Goal: Task Accomplishment & Management: Use online tool/utility

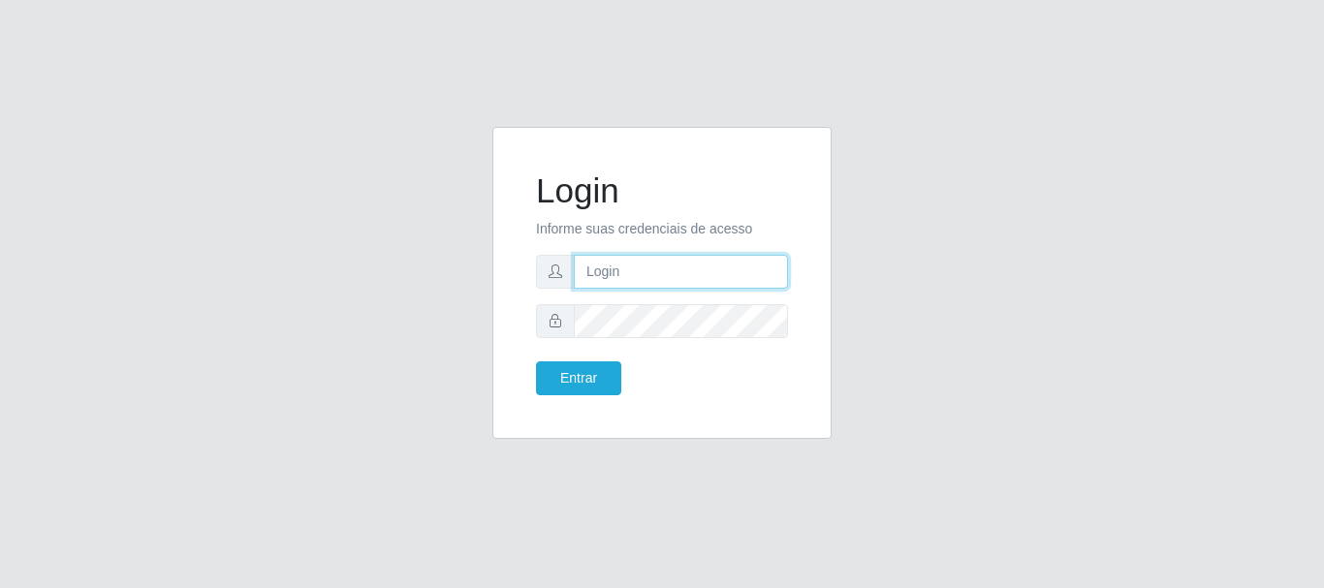
drag, startPoint x: 0, startPoint y: 0, endPoint x: 651, endPoint y: 264, distance: 702.6
click at [651, 264] on input "text" at bounding box center [681, 272] width 214 height 34
type input "[EMAIL_ADDRESS][DOMAIN_NAME]"
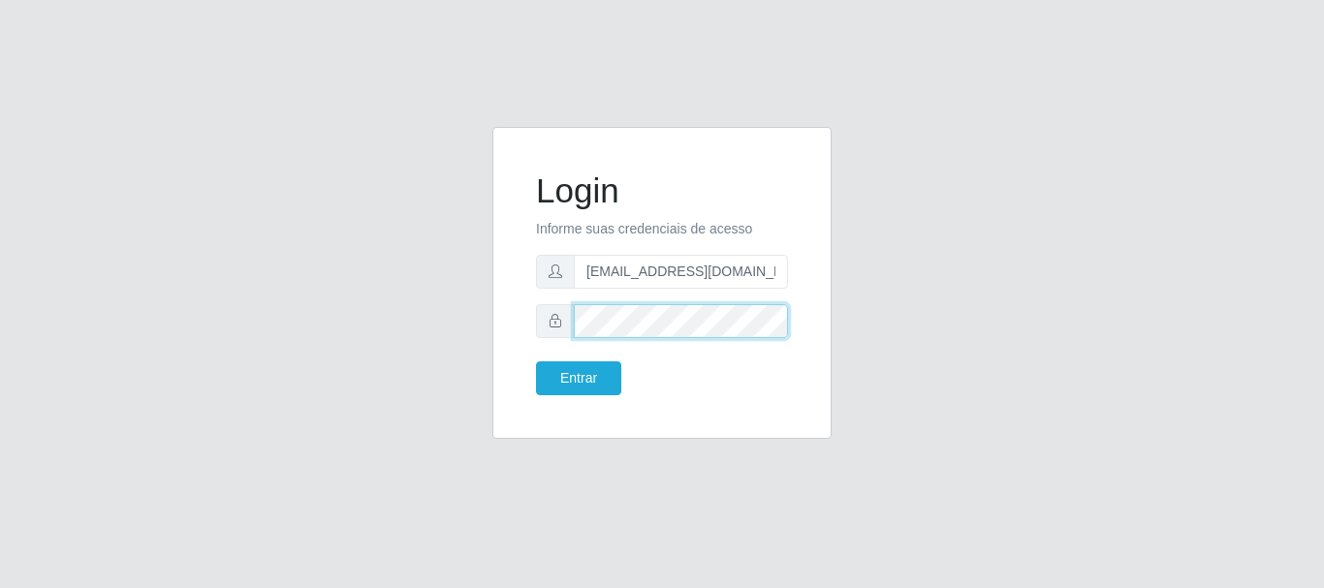
click at [536, 361] on button "Entrar" at bounding box center [578, 378] width 85 height 34
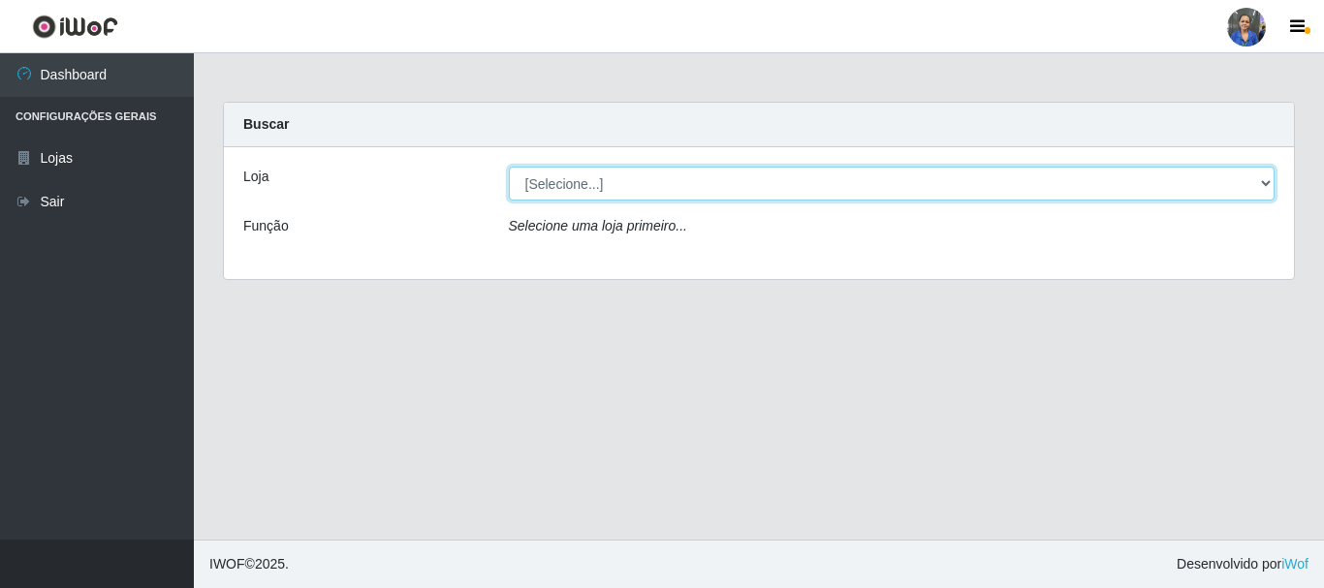
click at [603, 186] on select "[Selecione...] SuperFácil Atacado - Rodoviária" at bounding box center [892, 184] width 767 height 34
select select "400"
click at [509, 167] on select "[Selecione...] SuperFácil Atacado - Rodoviária" at bounding box center [892, 184] width 767 height 34
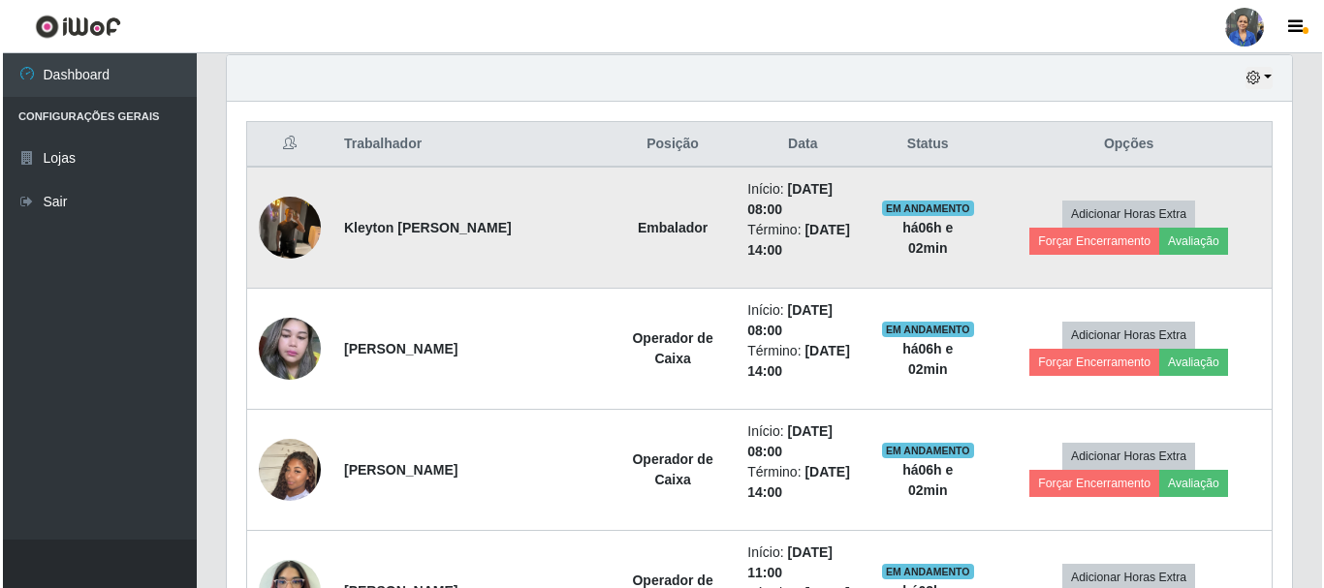
scroll to position [678, 0]
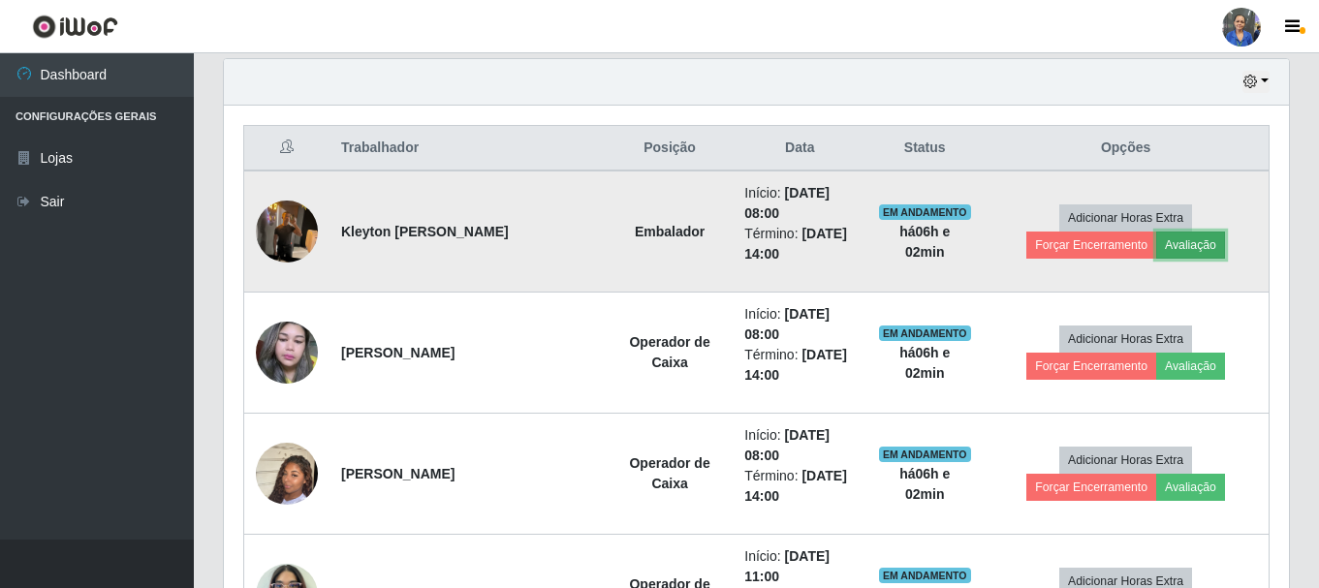
click at [1156, 249] on button "Avaliação" at bounding box center [1190, 245] width 69 height 27
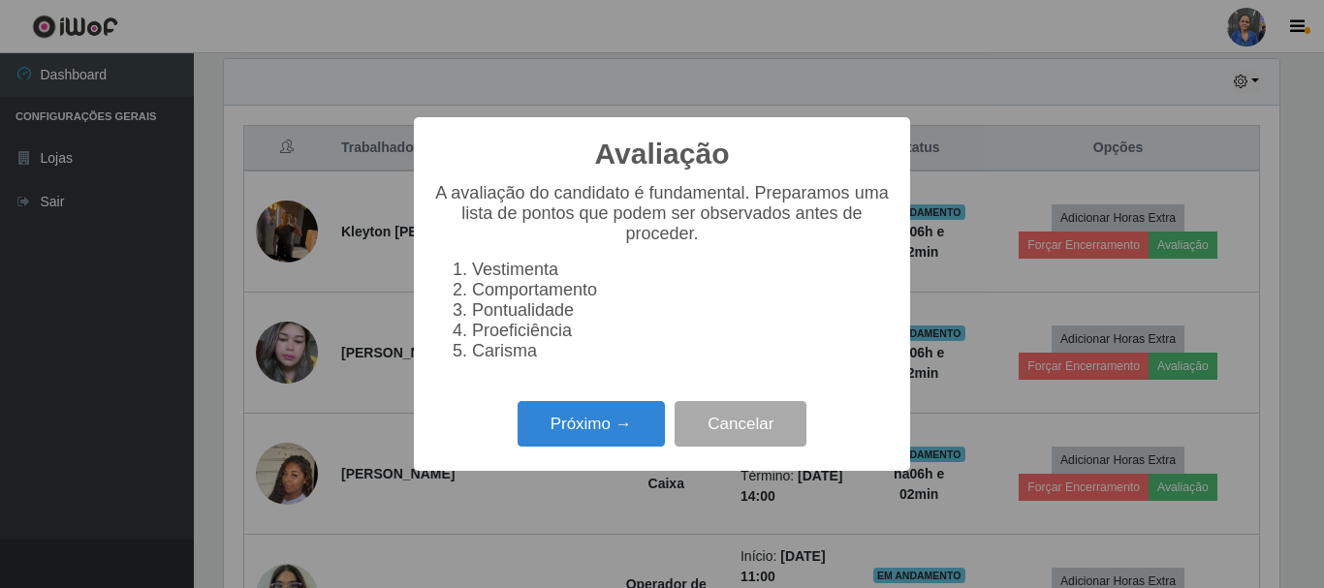
scroll to position [402, 1055]
click at [581, 421] on button "Próximo →" at bounding box center [591, 424] width 147 height 46
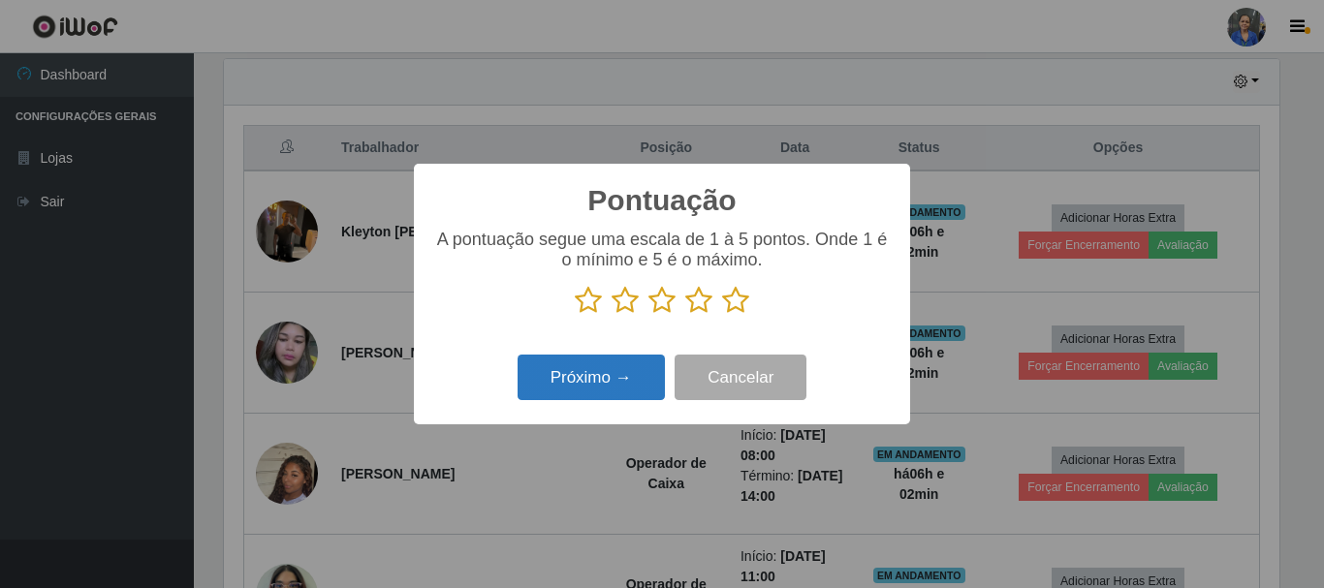
scroll to position [968717, 968064]
click at [735, 294] on icon at bounding box center [735, 300] width 27 height 29
click at [722, 315] on input "radio" at bounding box center [722, 315] width 0 height 0
click at [628, 377] on button "Próximo →" at bounding box center [591, 378] width 147 height 46
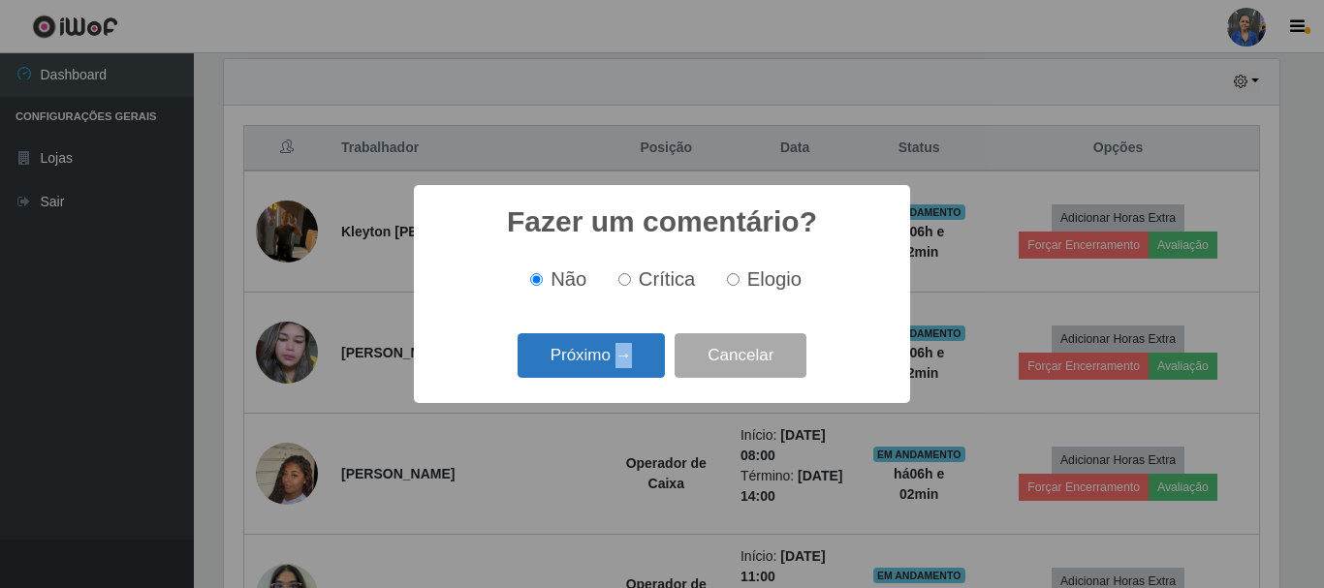
click at [626, 376] on div "Próximo → Cancelar" at bounding box center [661, 355] width 457 height 55
click at [581, 354] on button "Próximo →" at bounding box center [591, 356] width 147 height 46
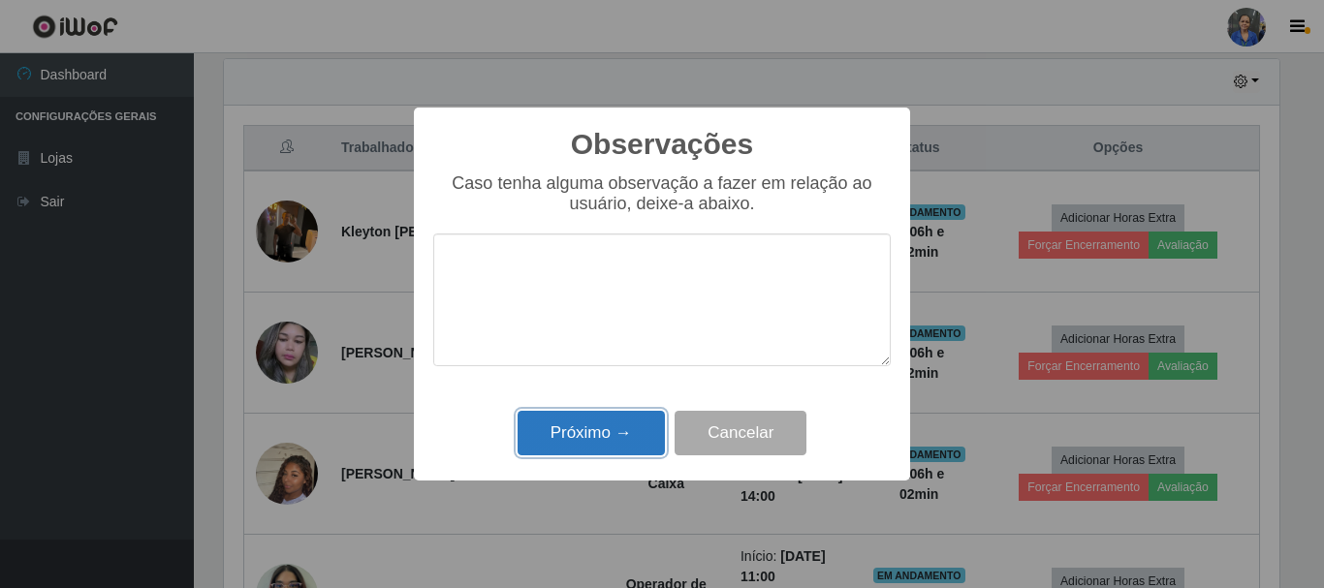
click at [601, 430] on button "Próximo →" at bounding box center [591, 434] width 147 height 46
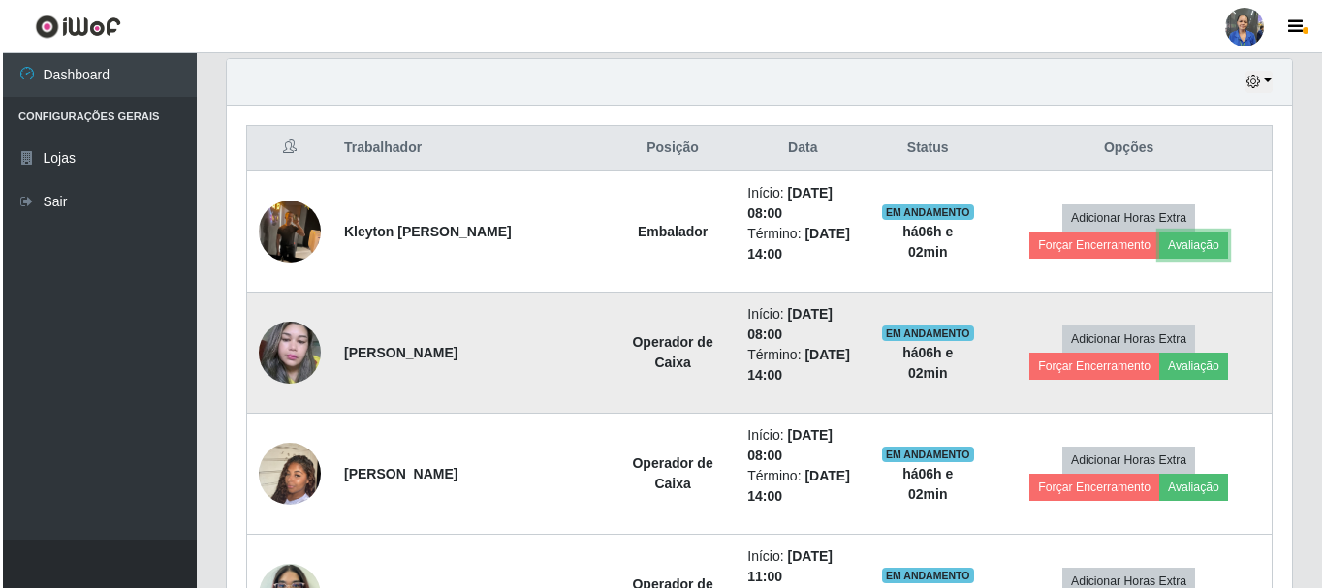
scroll to position [402, 1065]
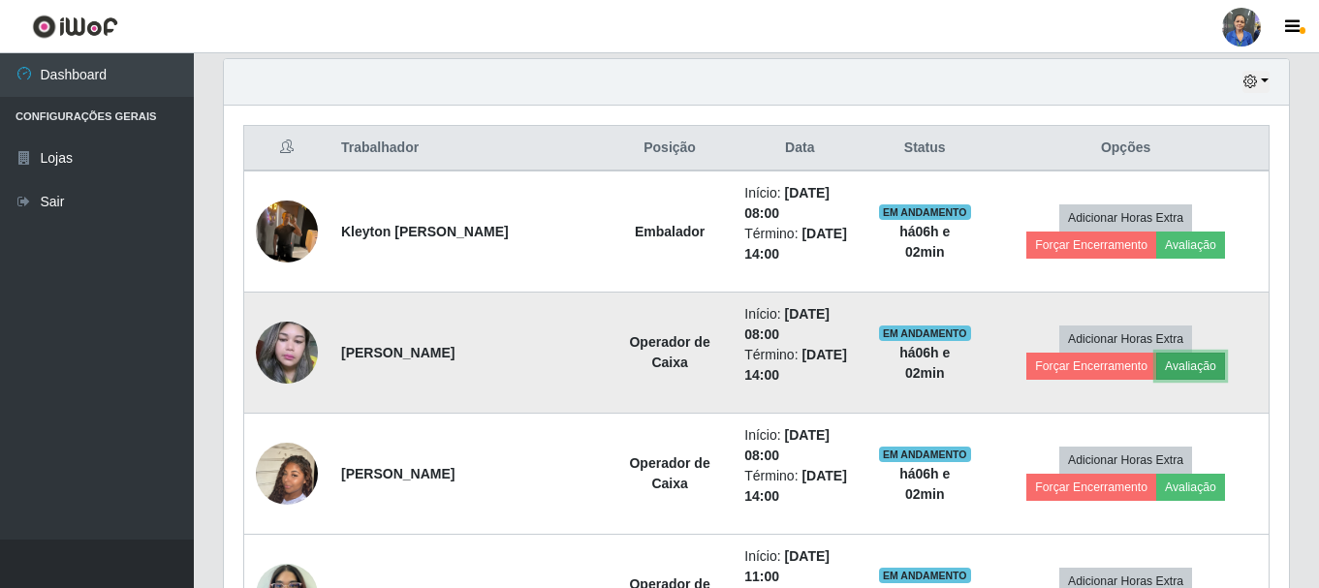
click at [1156, 375] on button "Avaliação" at bounding box center [1190, 366] width 69 height 27
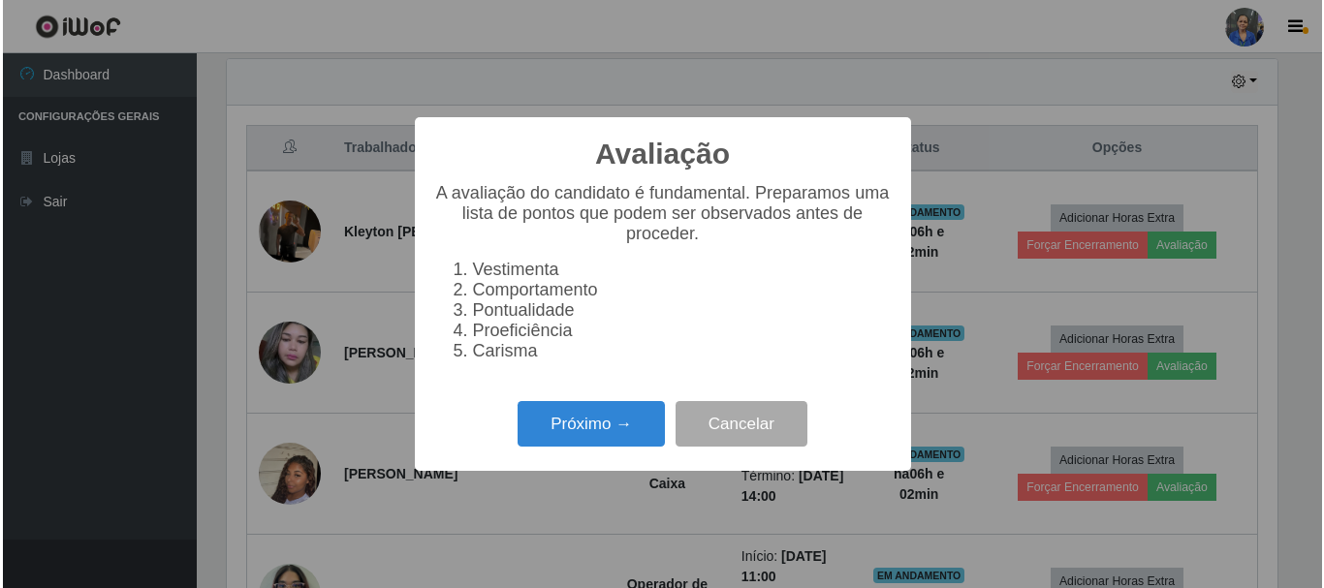
scroll to position [402, 1055]
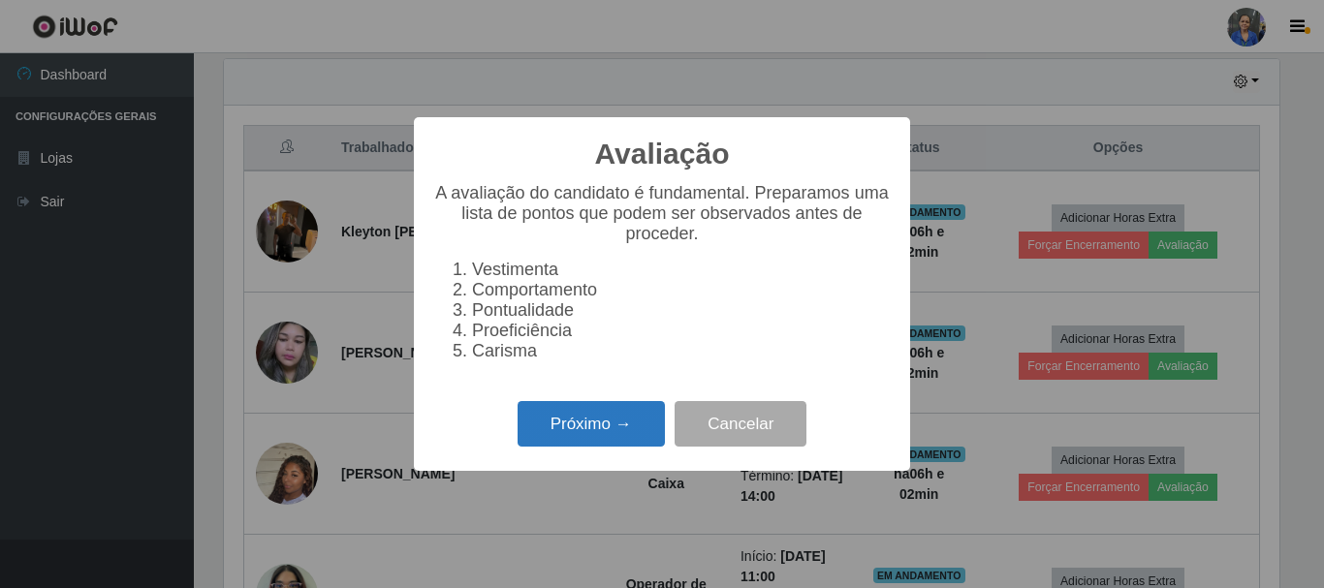
click at [603, 427] on button "Próximo →" at bounding box center [591, 424] width 147 height 46
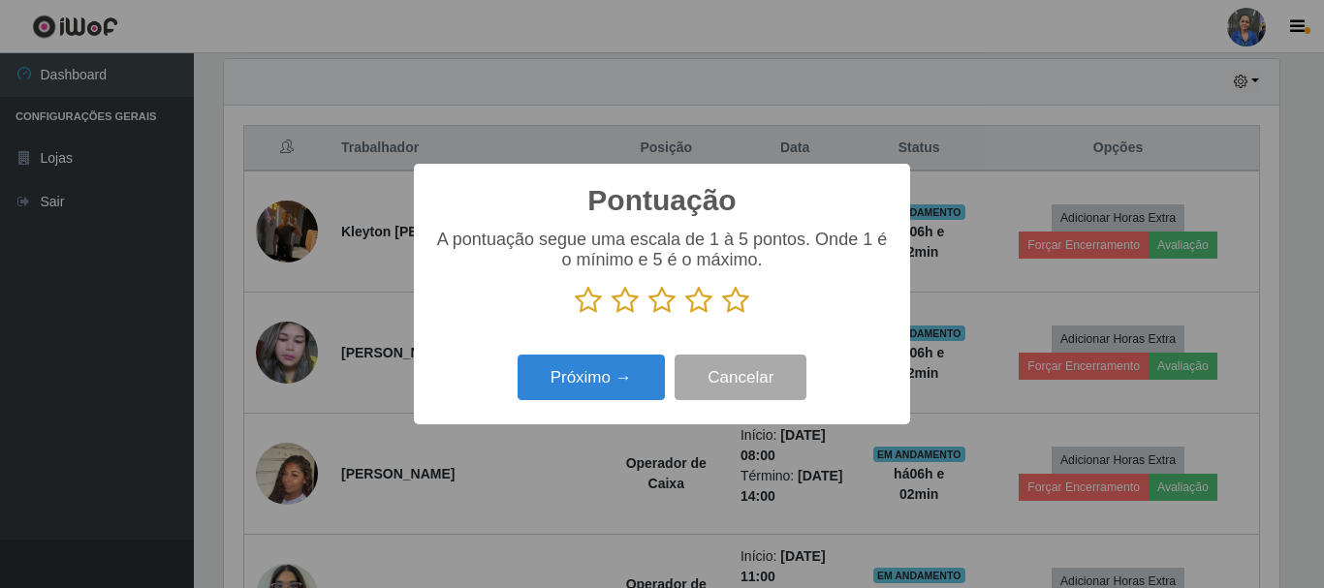
click at [743, 311] on icon at bounding box center [735, 300] width 27 height 29
click at [722, 315] on input "radio" at bounding box center [722, 315] width 0 height 0
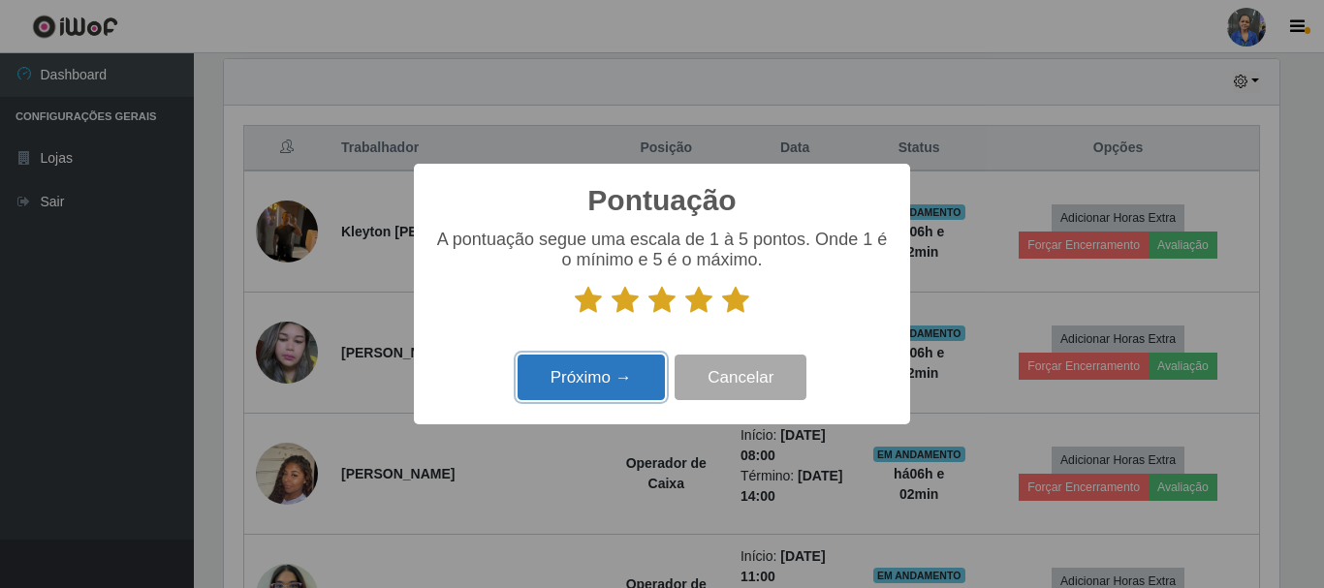
click at [594, 400] on button "Próximo →" at bounding box center [591, 378] width 147 height 46
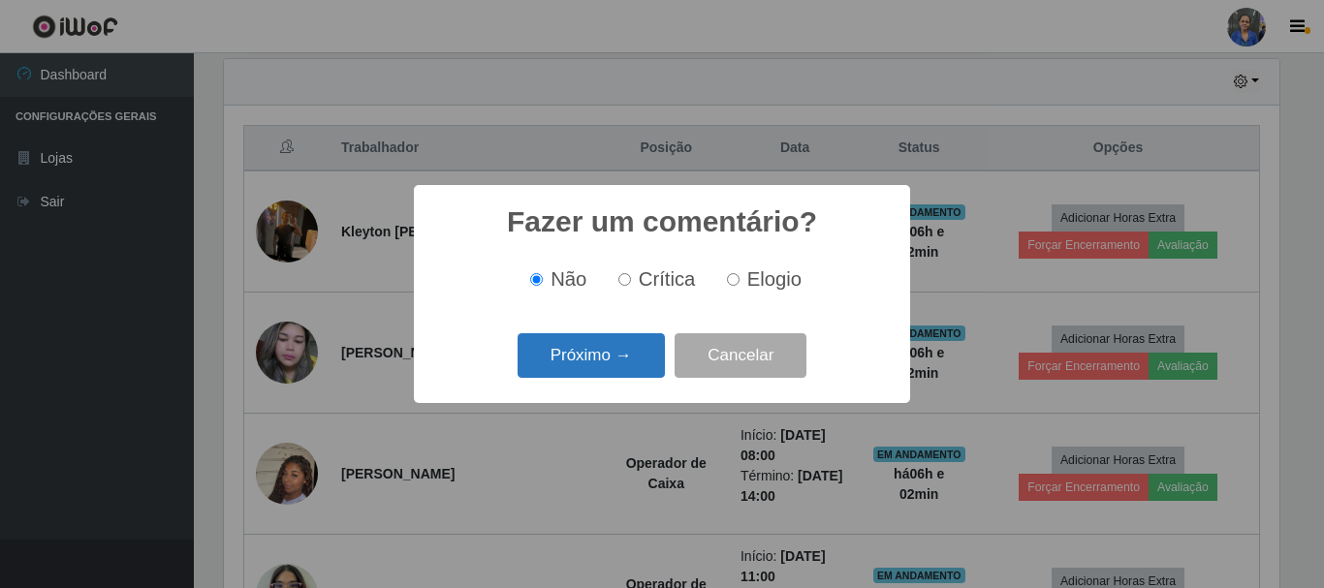
click at [589, 373] on button "Próximo →" at bounding box center [591, 356] width 147 height 46
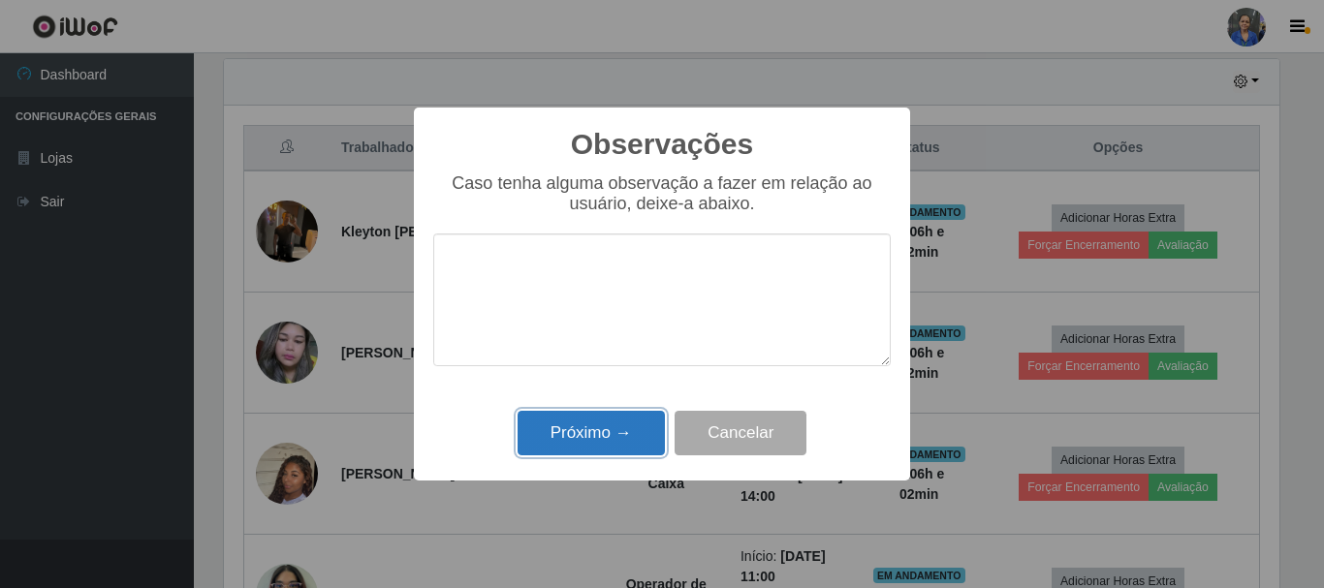
click at [594, 439] on button "Próximo →" at bounding box center [591, 434] width 147 height 46
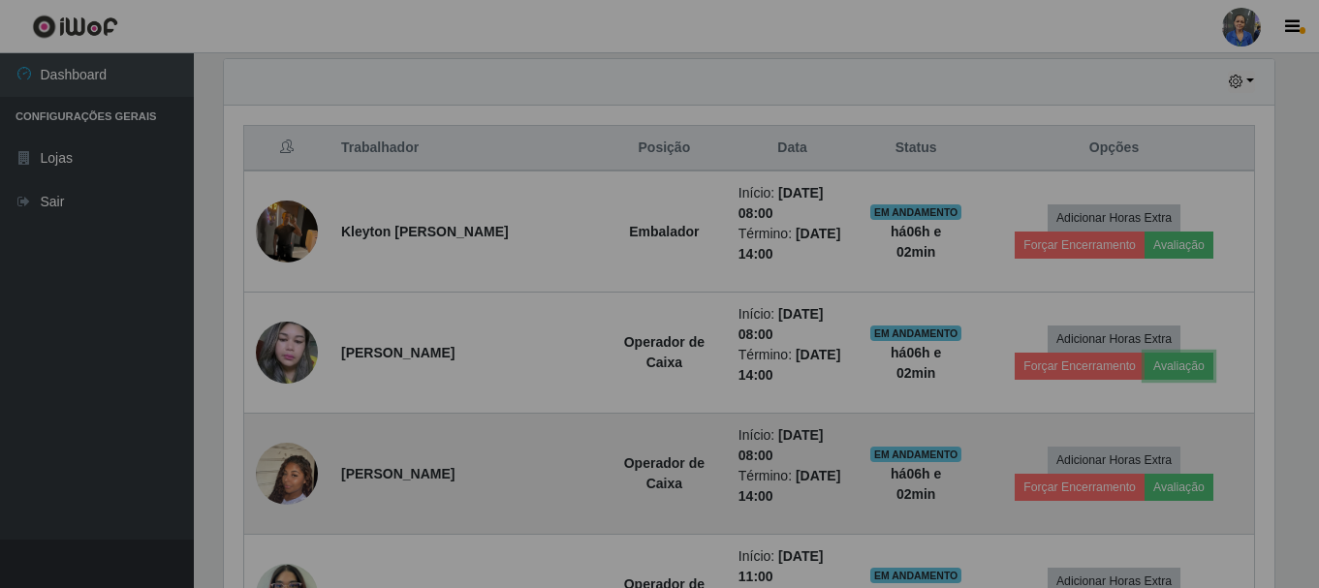
scroll to position [402, 1065]
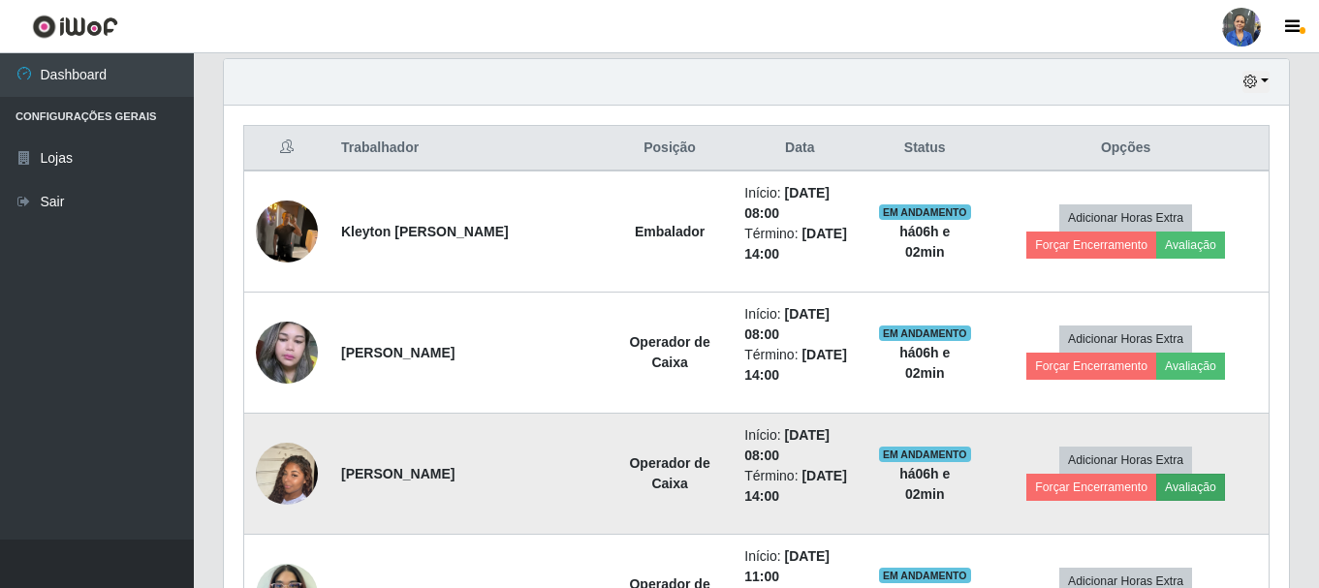
click at [1090, 498] on td "Adicionar Horas Extra Forçar Encerramento Avaliação" at bounding box center [1126, 474] width 286 height 121
click at [1156, 496] on button "Avaliação" at bounding box center [1190, 487] width 69 height 27
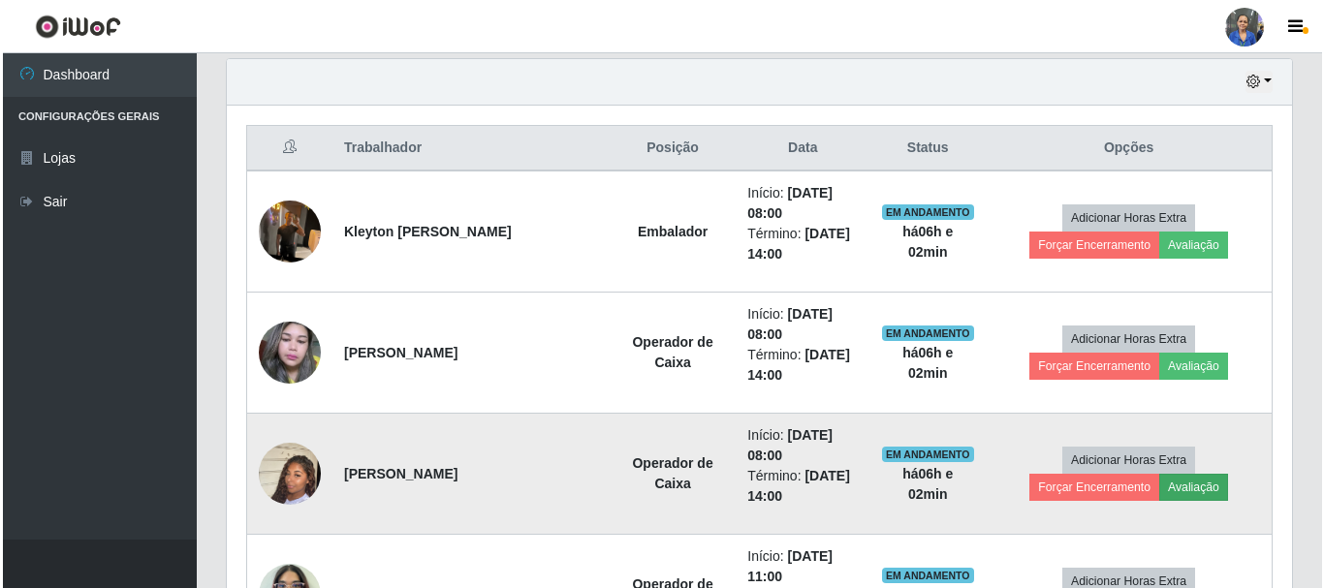
scroll to position [402, 1055]
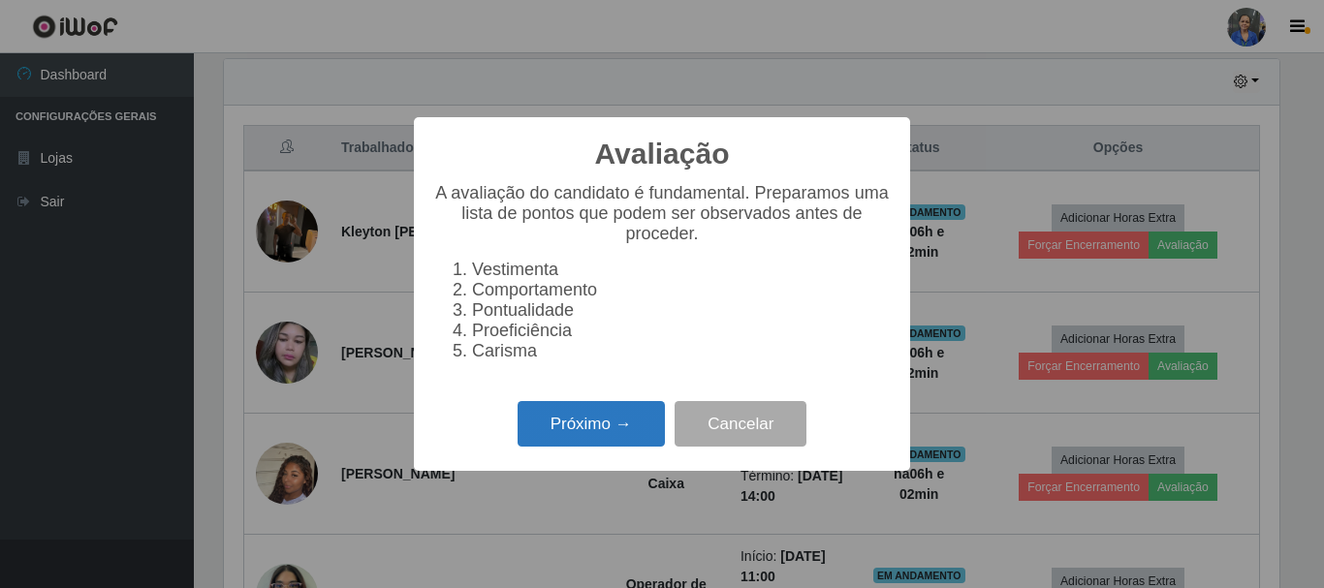
click at [627, 439] on button "Próximo →" at bounding box center [591, 424] width 147 height 46
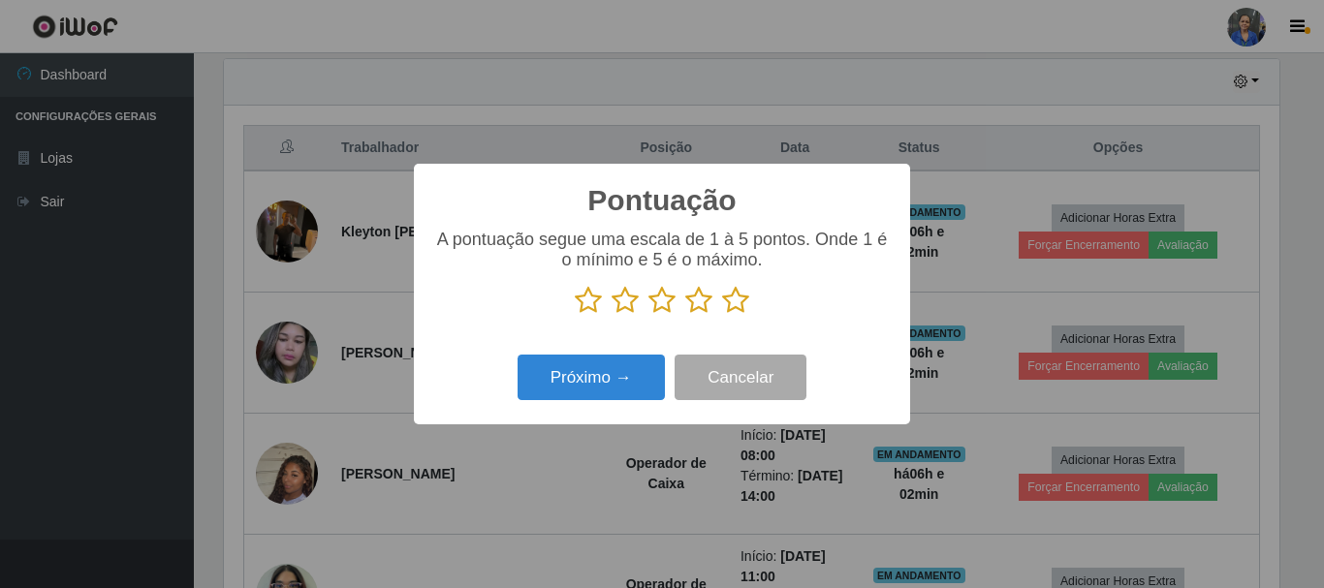
click at [738, 306] on icon at bounding box center [735, 300] width 27 height 29
click at [722, 315] on input "radio" at bounding box center [722, 315] width 0 height 0
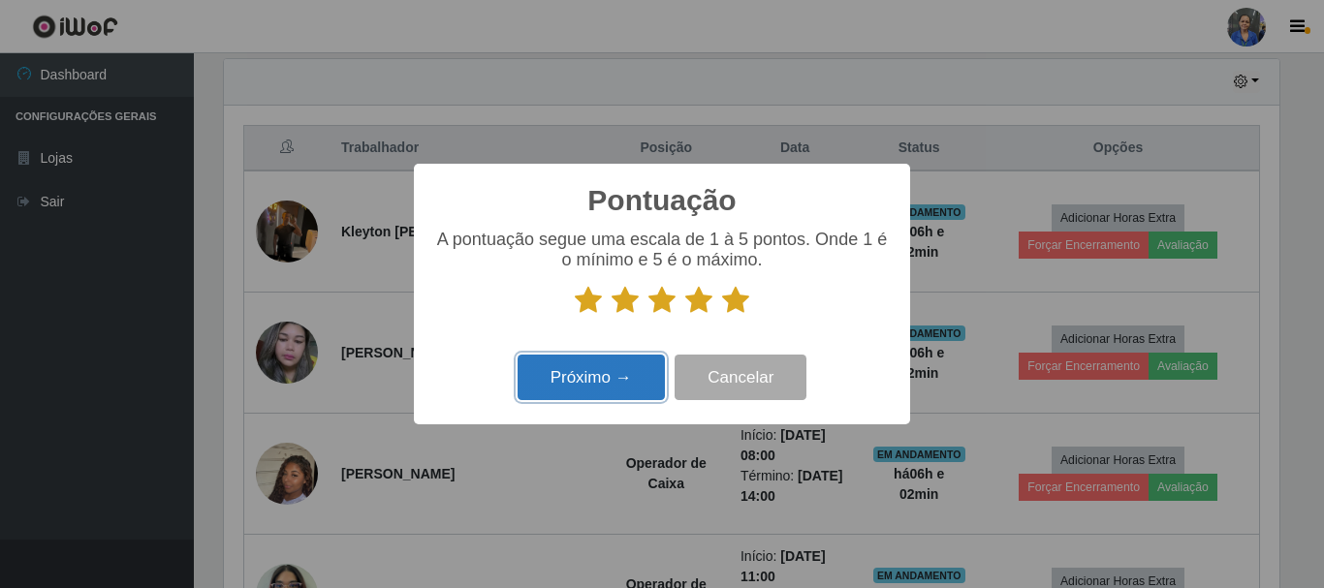
click at [632, 384] on button "Próximo →" at bounding box center [591, 378] width 147 height 46
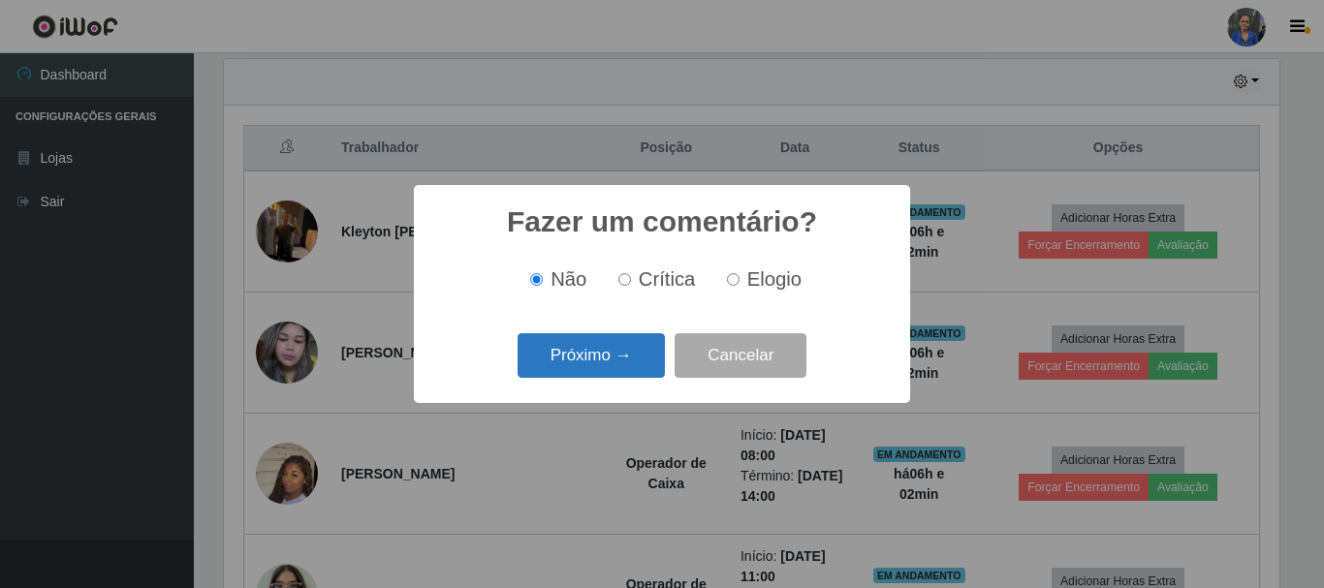
click at [641, 367] on button "Próximo →" at bounding box center [591, 356] width 147 height 46
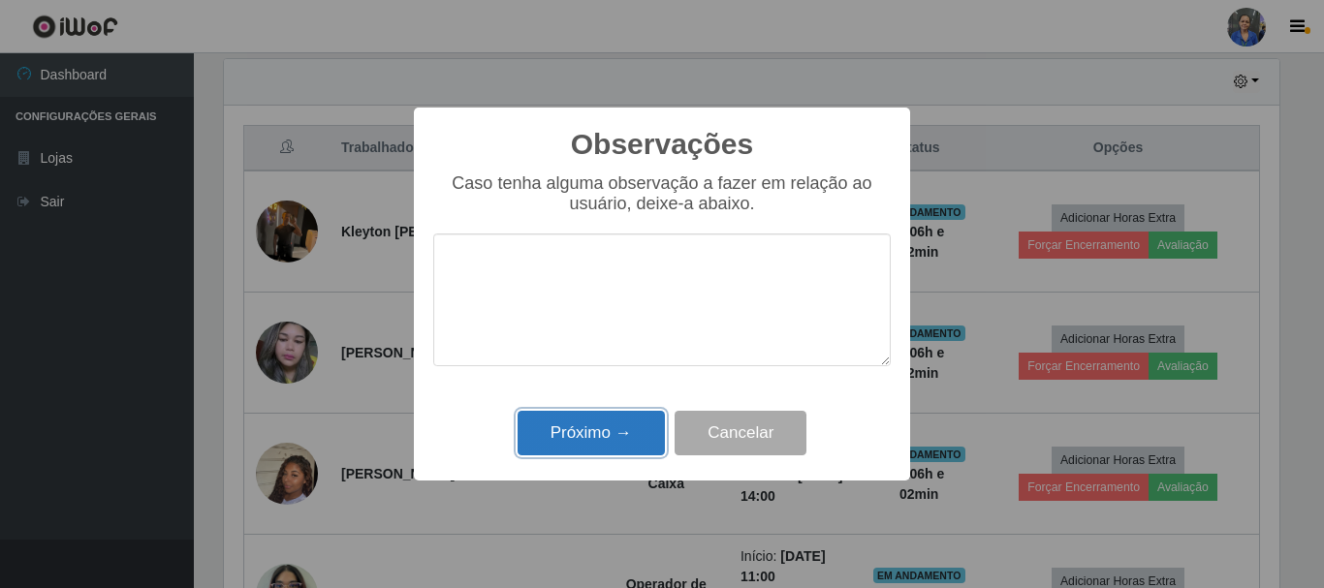
click at [595, 442] on button "Próximo →" at bounding box center [591, 434] width 147 height 46
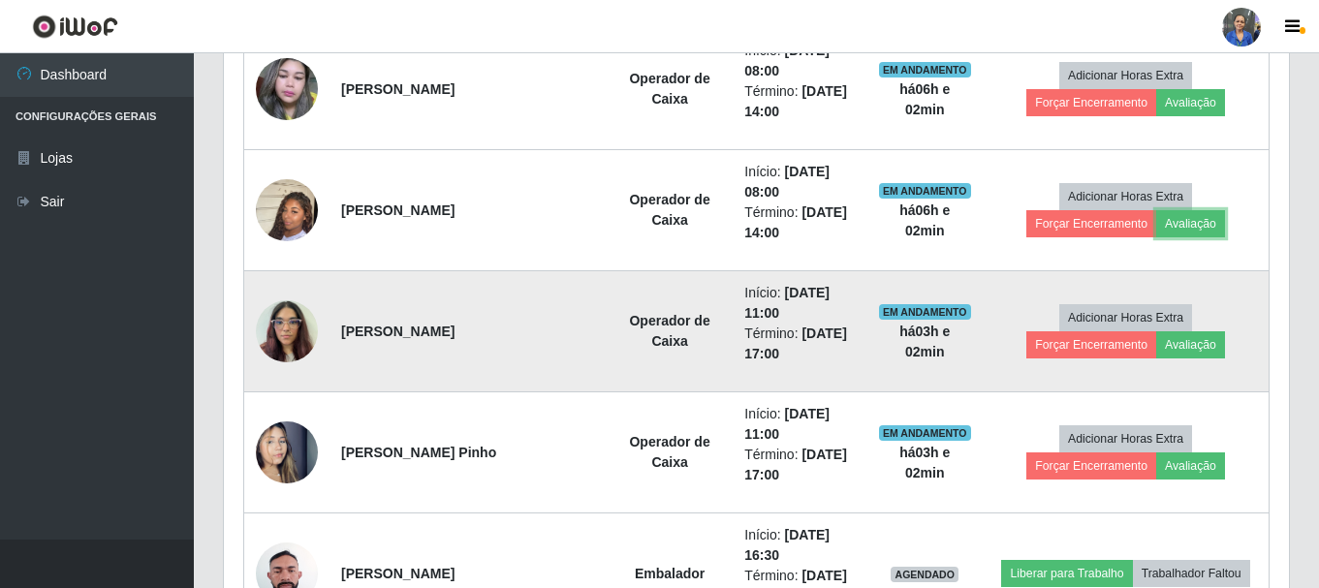
scroll to position [969, 0]
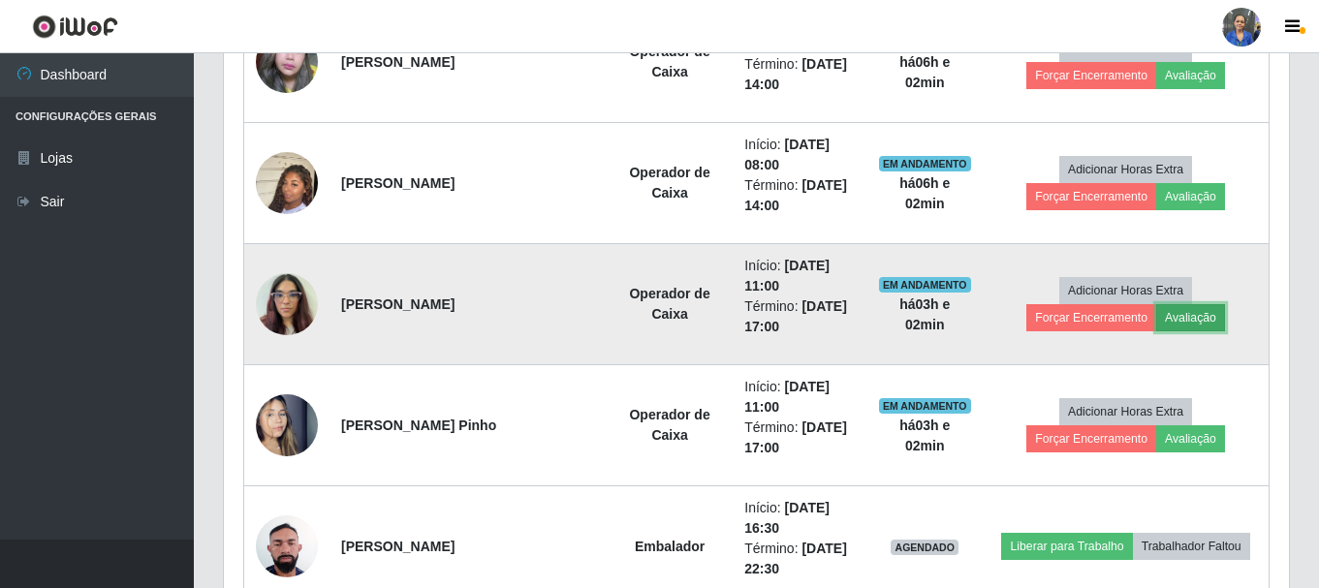
click at [1156, 323] on button "Avaliação" at bounding box center [1190, 317] width 69 height 27
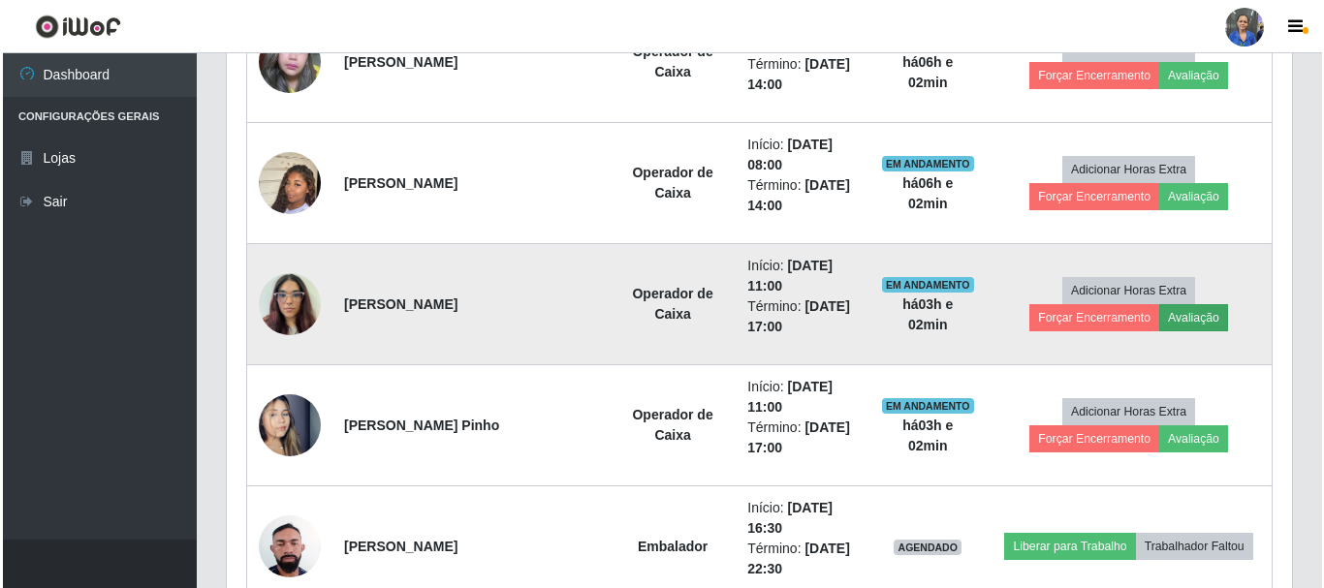
scroll to position [402, 1055]
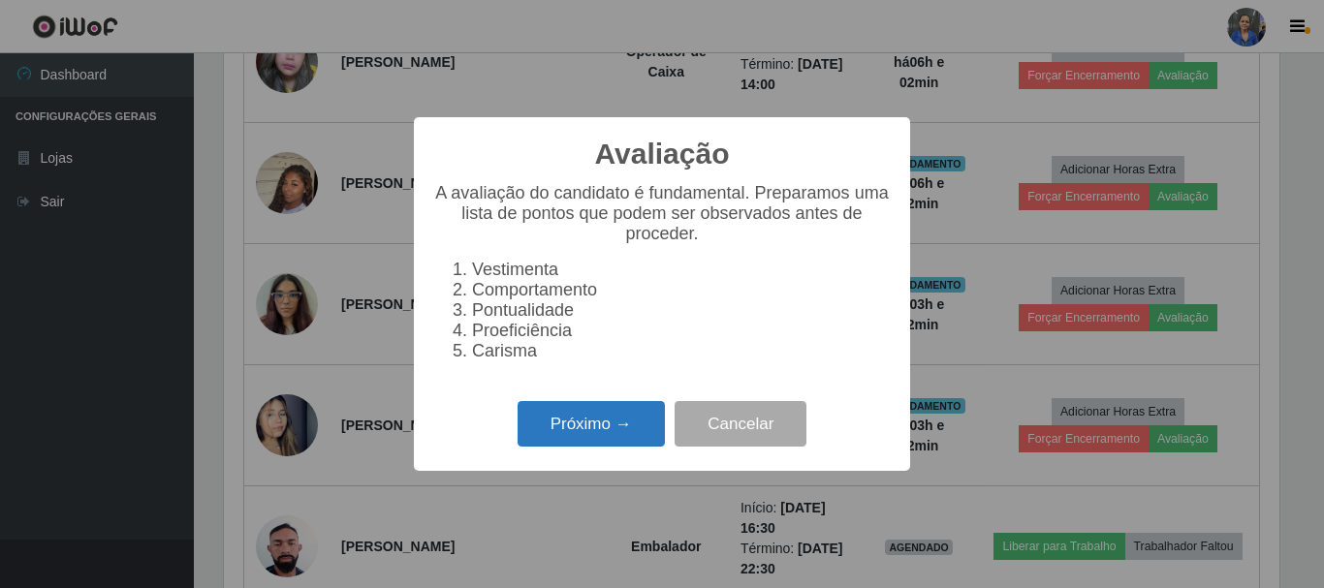
click at [596, 419] on button "Próximo →" at bounding box center [591, 424] width 147 height 46
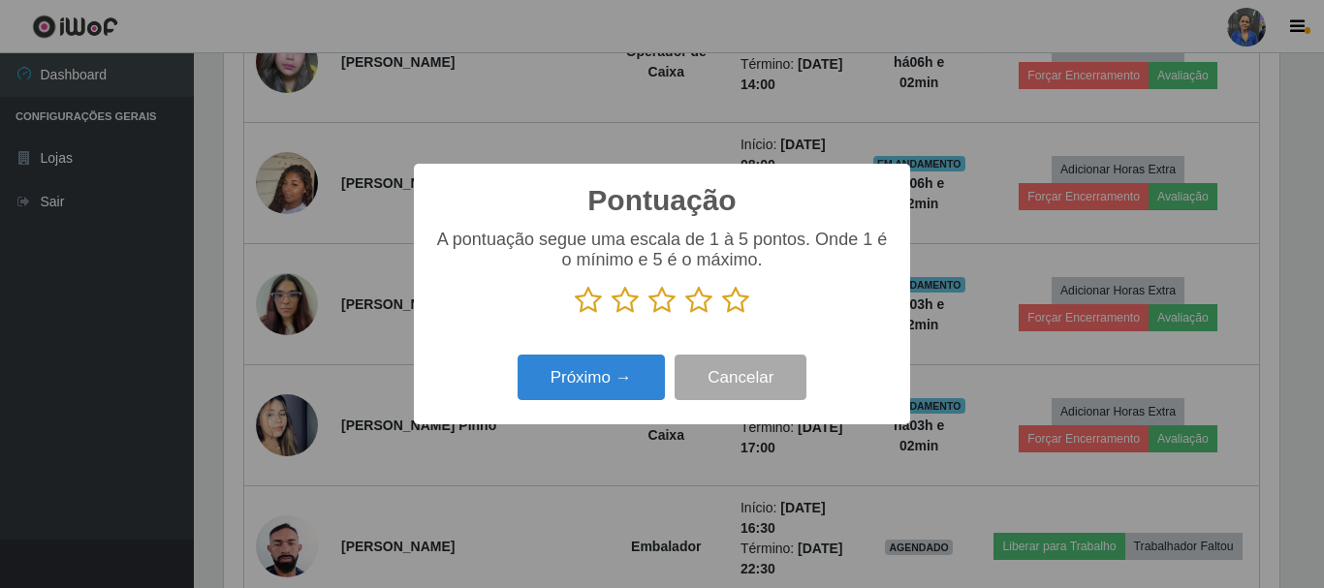
click at [736, 301] on icon at bounding box center [735, 300] width 27 height 29
click at [722, 315] on input "radio" at bounding box center [722, 315] width 0 height 0
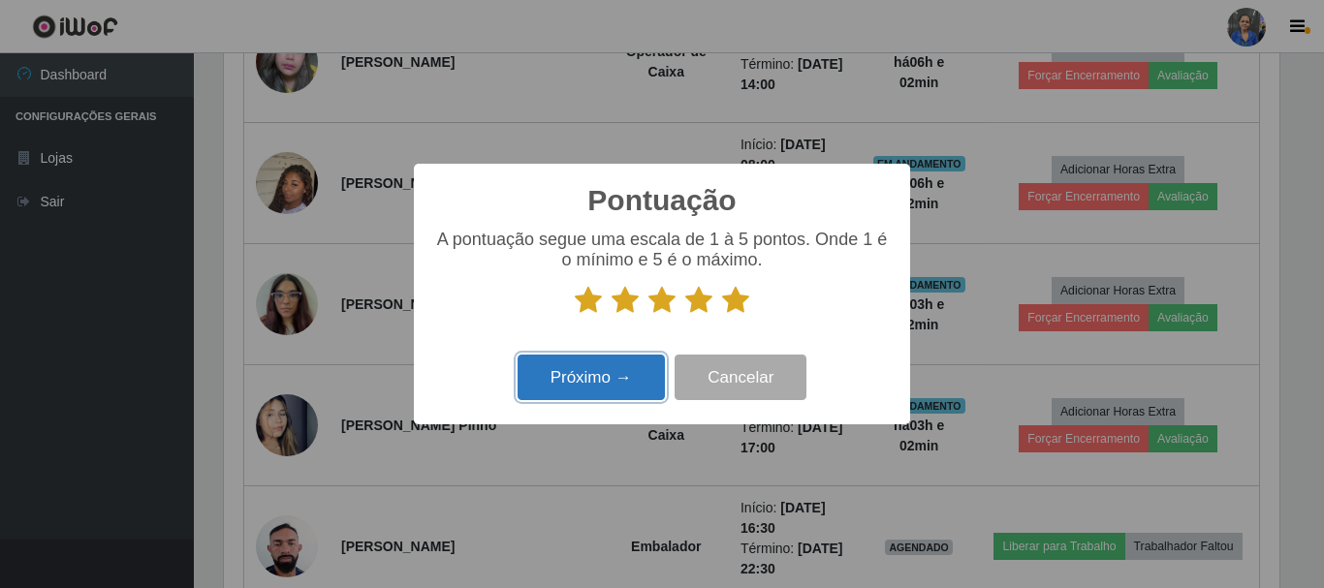
click at [600, 379] on button "Próximo →" at bounding box center [591, 378] width 147 height 46
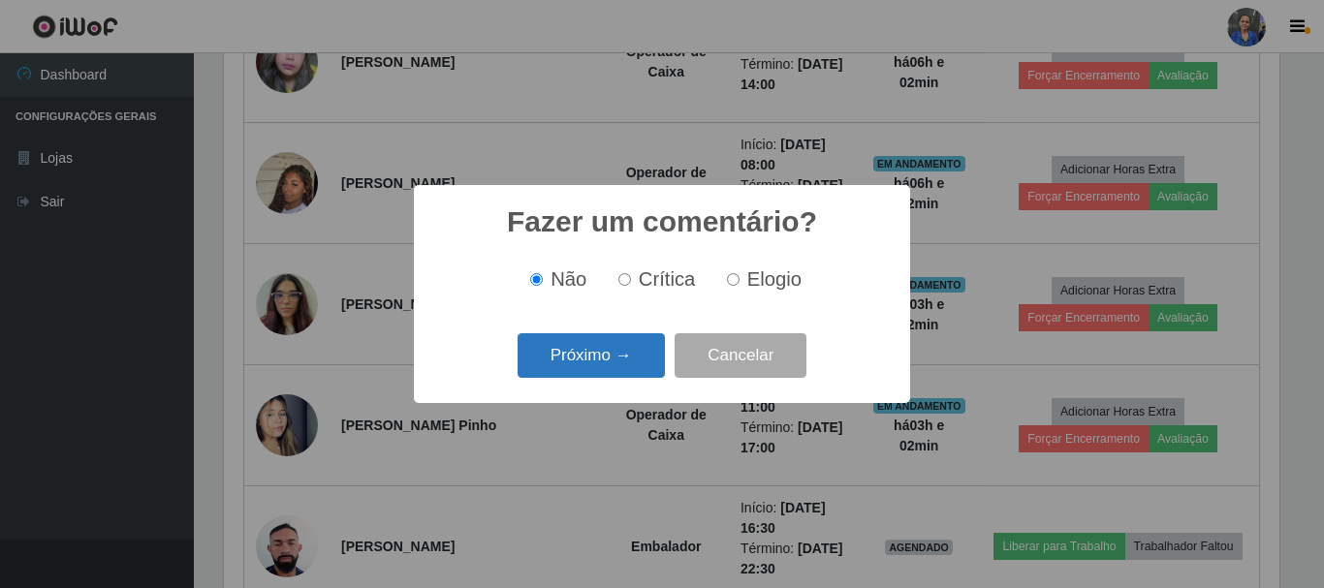
click at [618, 337] on button "Próximo →" at bounding box center [591, 356] width 147 height 46
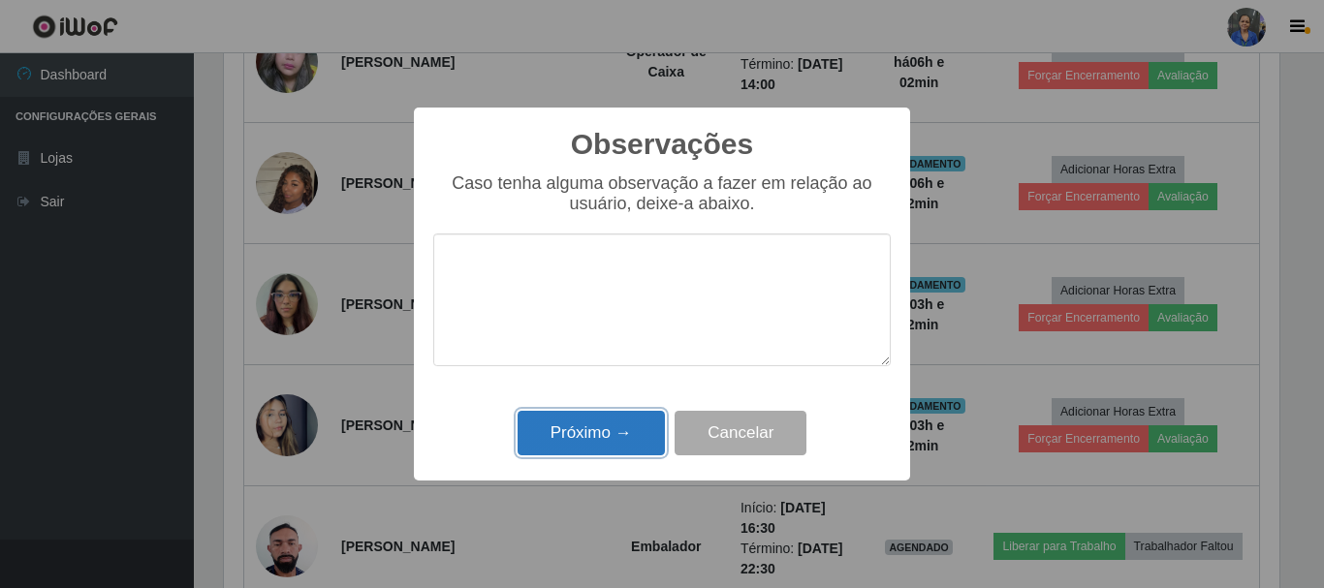
click at [598, 426] on button "Próximo →" at bounding box center [591, 434] width 147 height 46
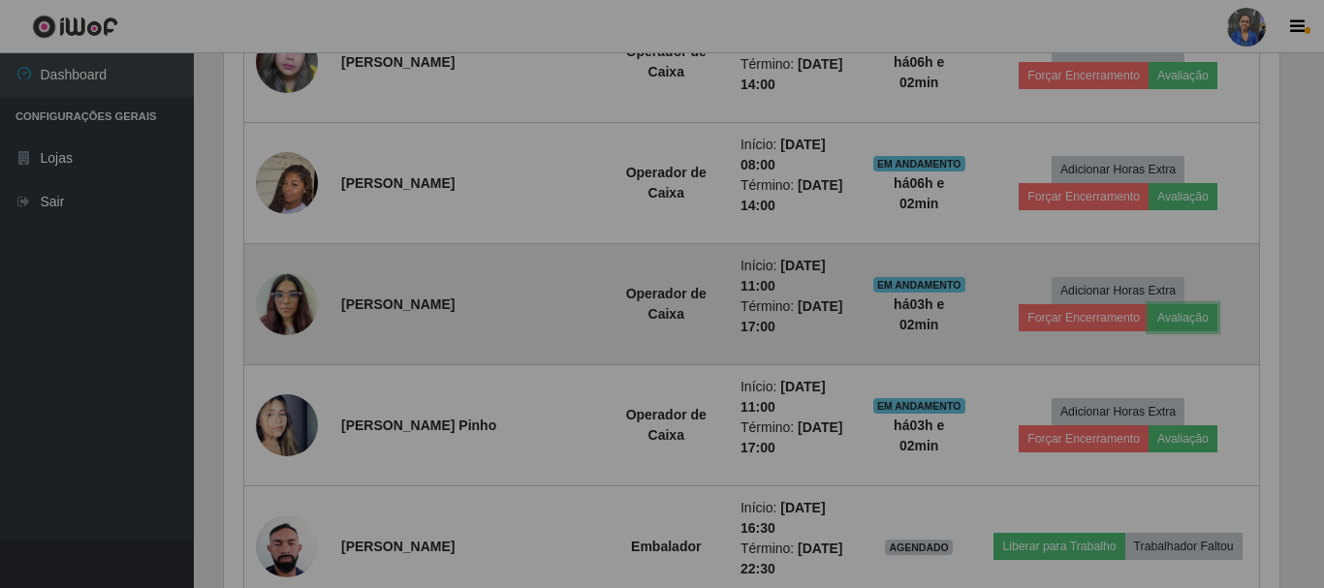
scroll to position [402, 1065]
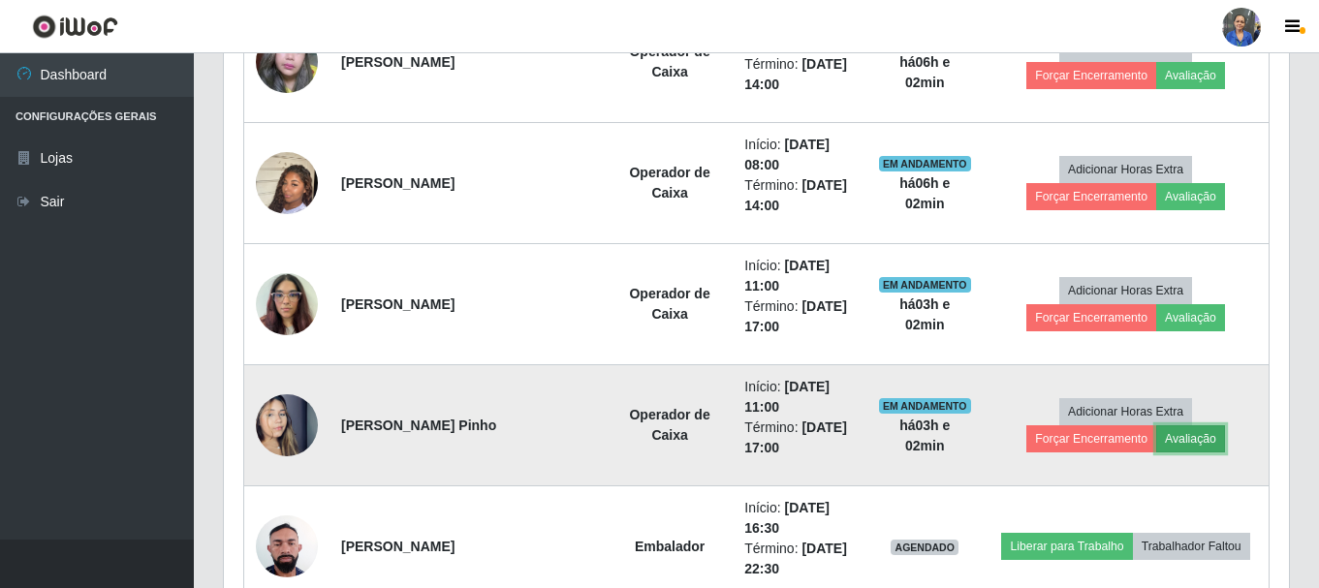
click at [1156, 439] on button "Avaliação" at bounding box center [1190, 438] width 69 height 27
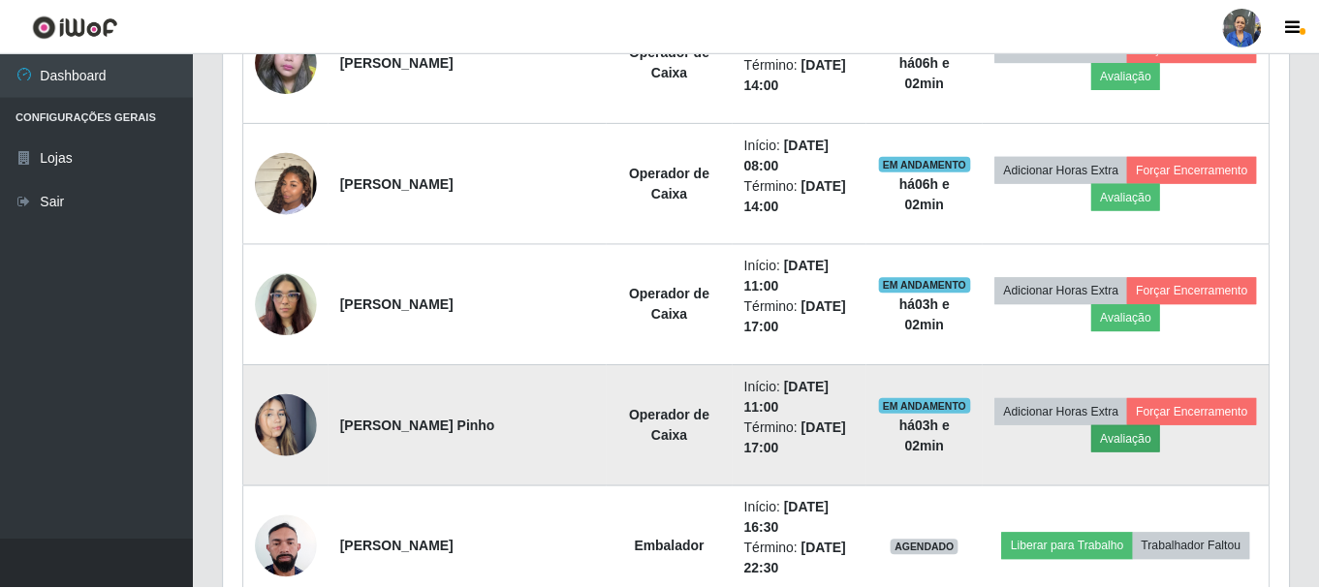
scroll to position [402, 1055]
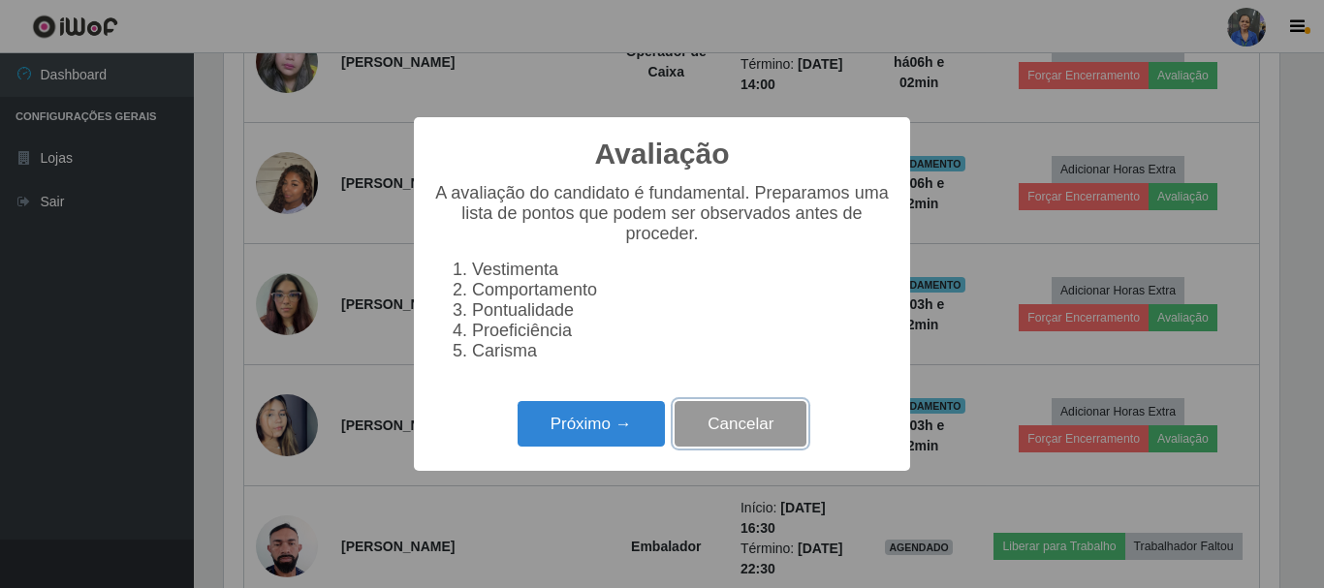
click at [743, 428] on button "Cancelar" at bounding box center [741, 424] width 132 height 46
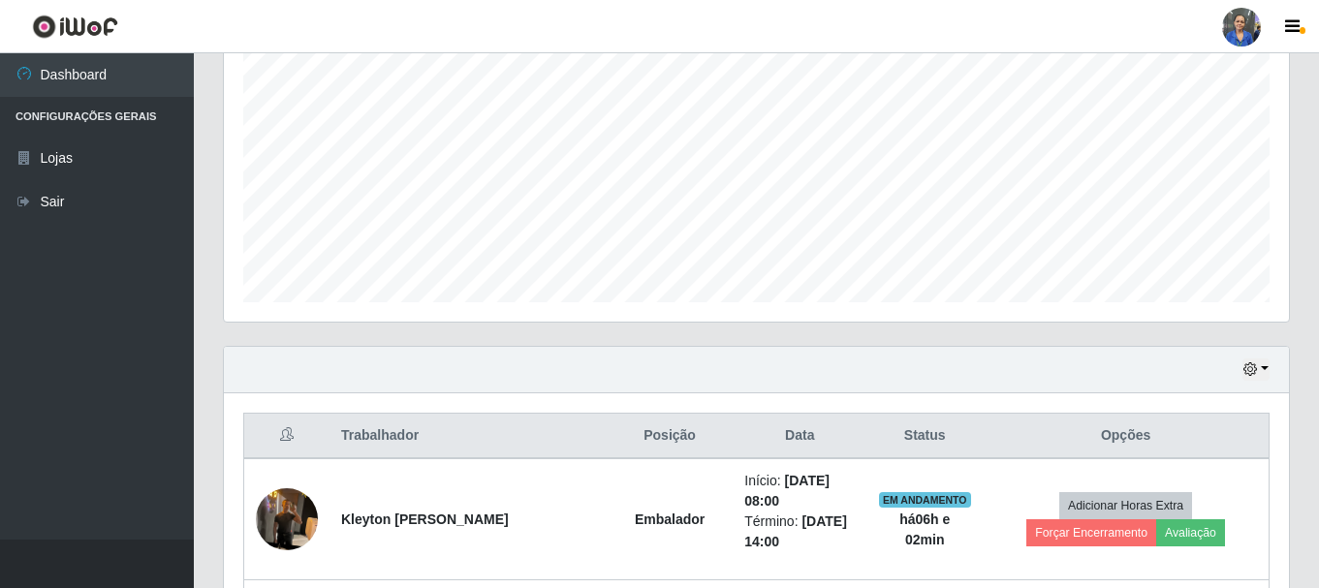
scroll to position [0, 0]
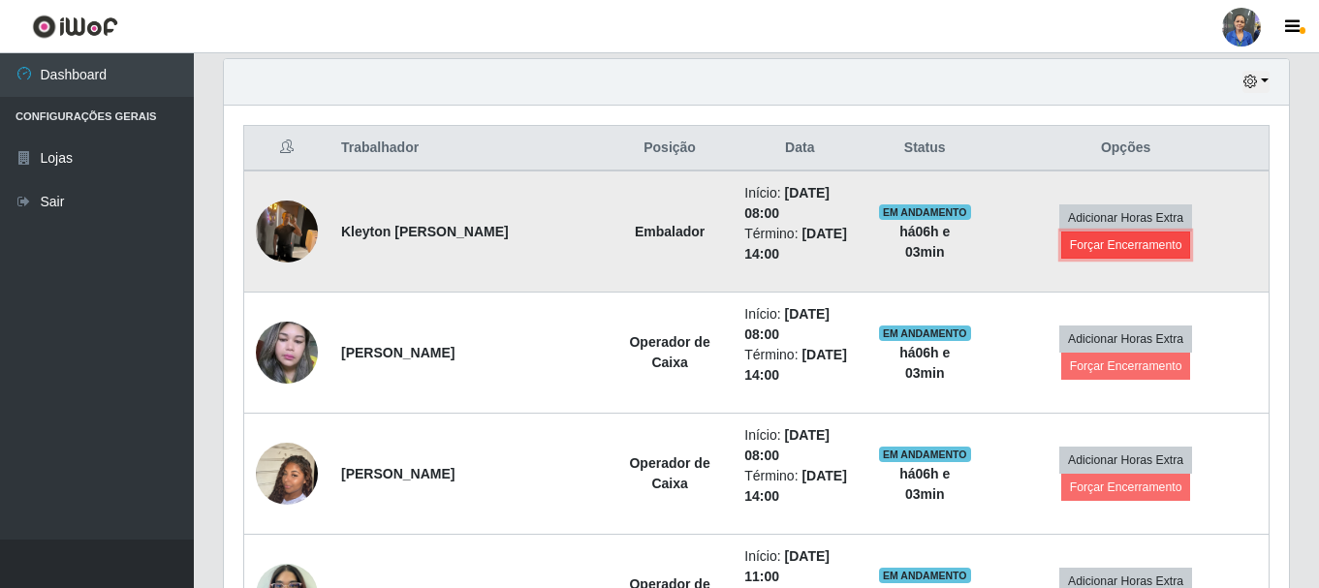
click at [1185, 240] on button "Forçar Encerramento" at bounding box center [1126, 245] width 130 height 27
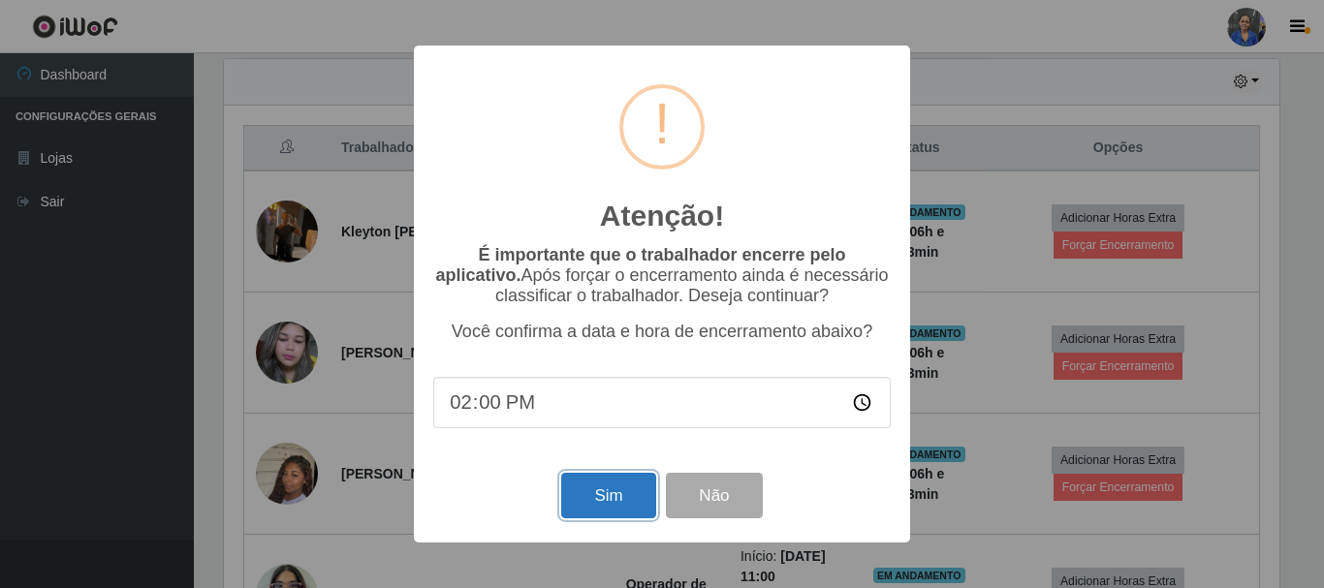
click at [605, 484] on button "Sim" at bounding box center [608, 496] width 94 height 46
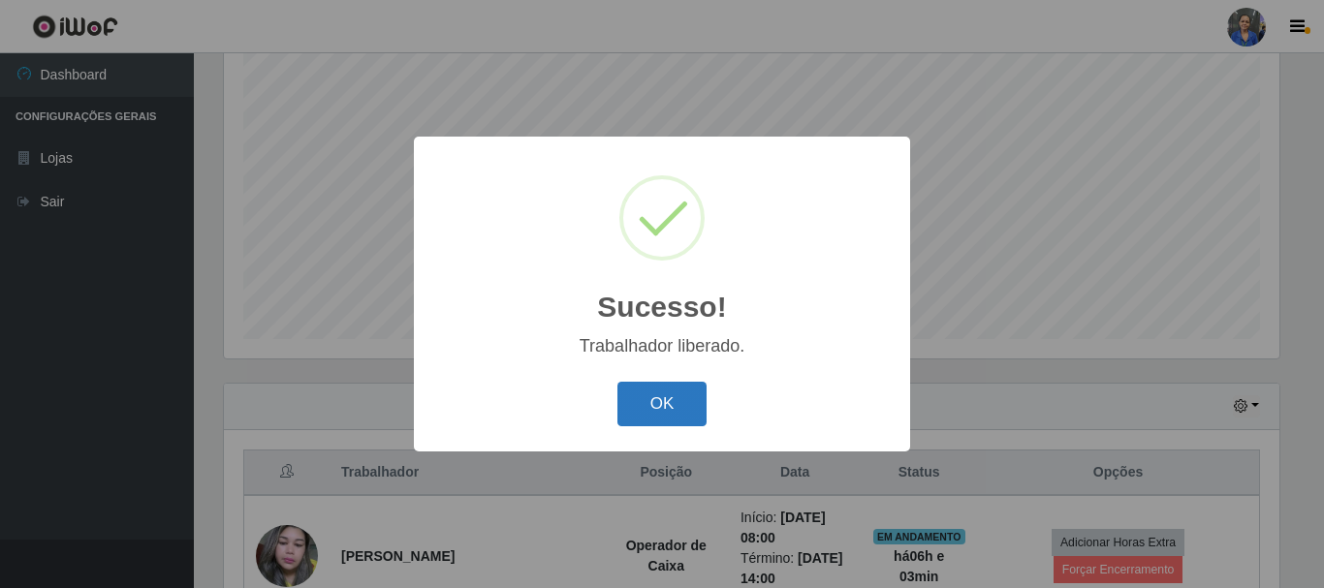
click at [668, 407] on button "OK" at bounding box center [662, 405] width 90 height 46
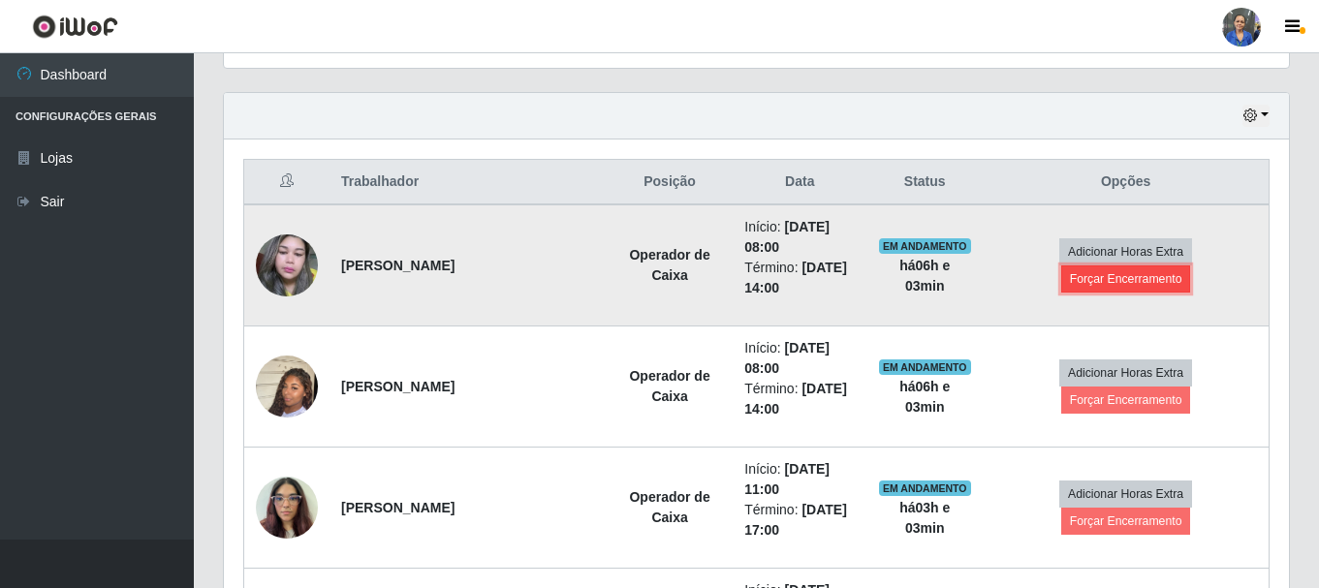
click at [1188, 270] on button "Forçar Encerramento" at bounding box center [1126, 279] width 130 height 27
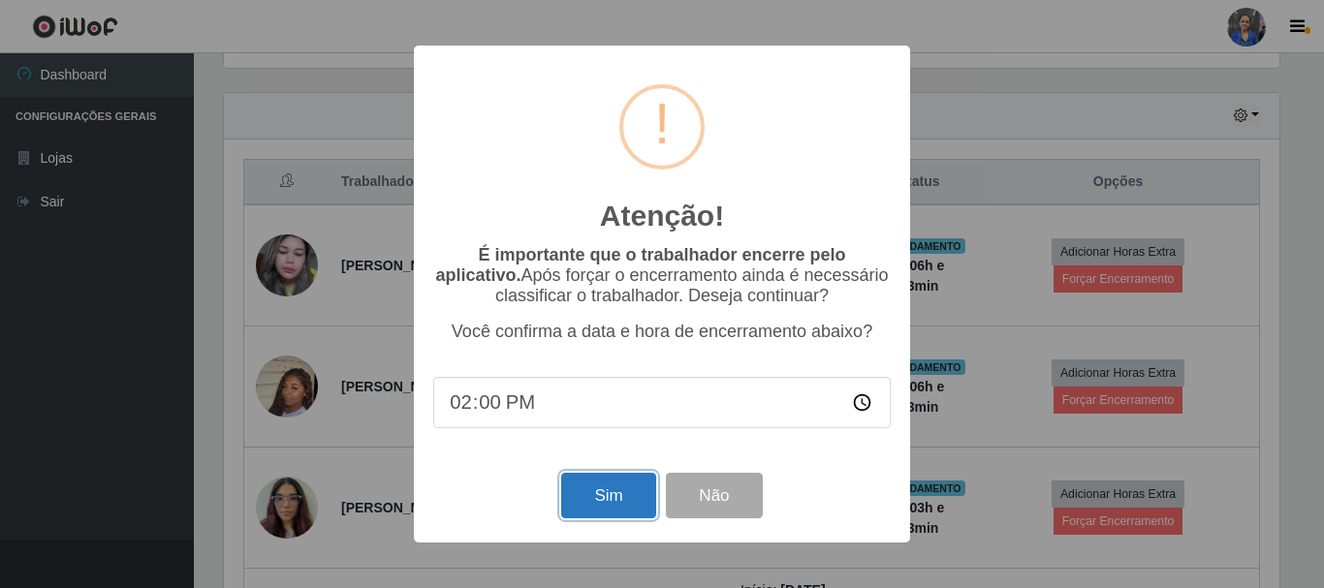
click at [632, 498] on button "Sim" at bounding box center [608, 496] width 94 height 46
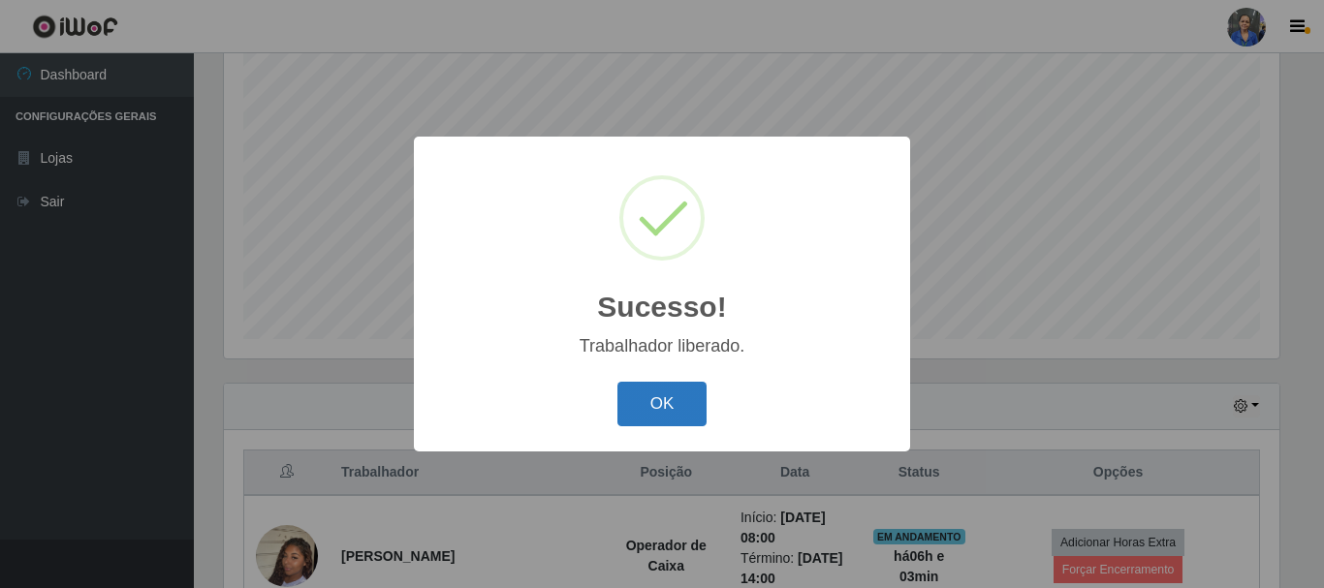
click at [676, 405] on button "OK" at bounding box center [662, 405] width 90 height 46
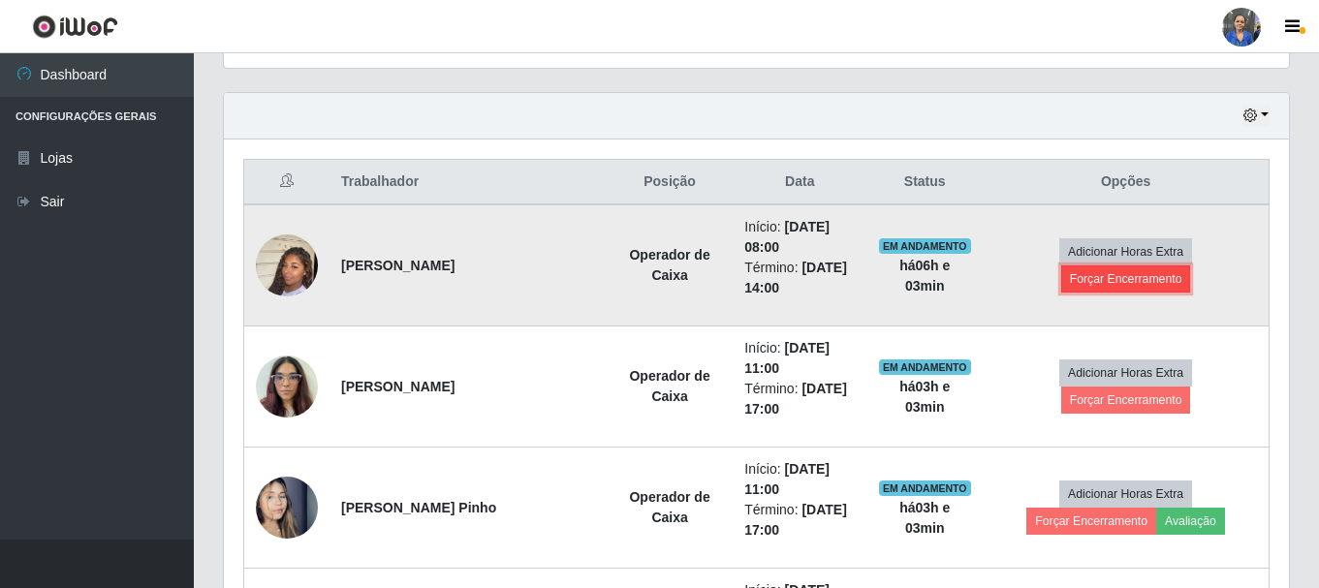
click at [1182, 266] on button "Forçar Encerramento" at bounding box center [1126, 279] width 130 height 27
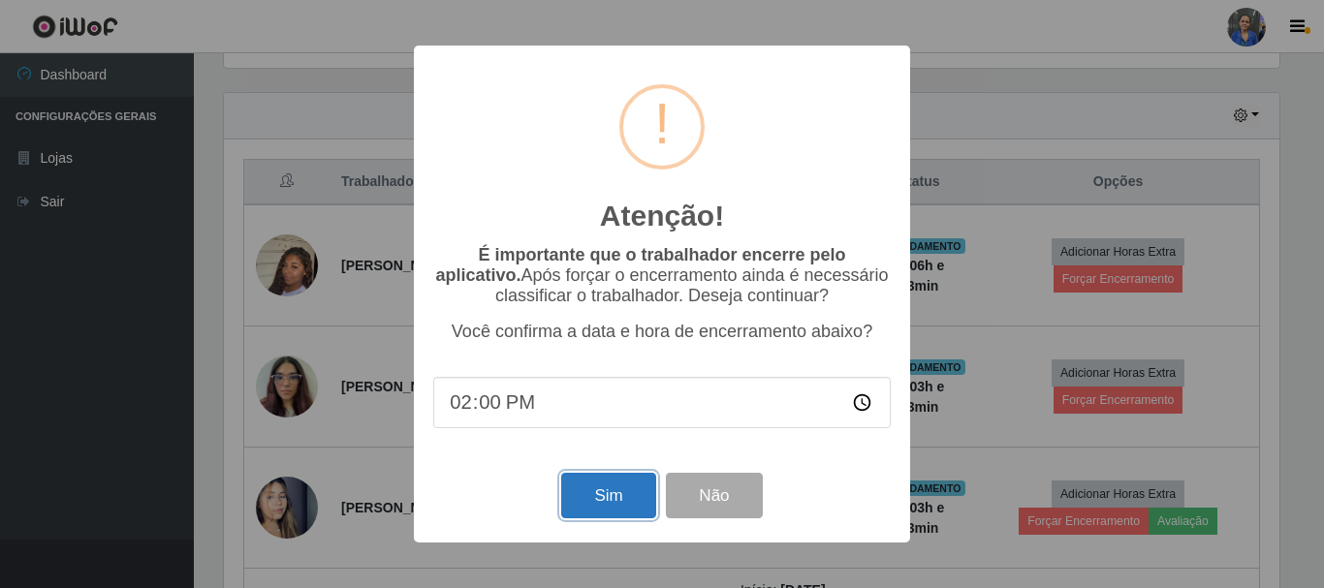
click at [597, 496] on button "Sim" at bounding box center [608, 496] width 94 height 46
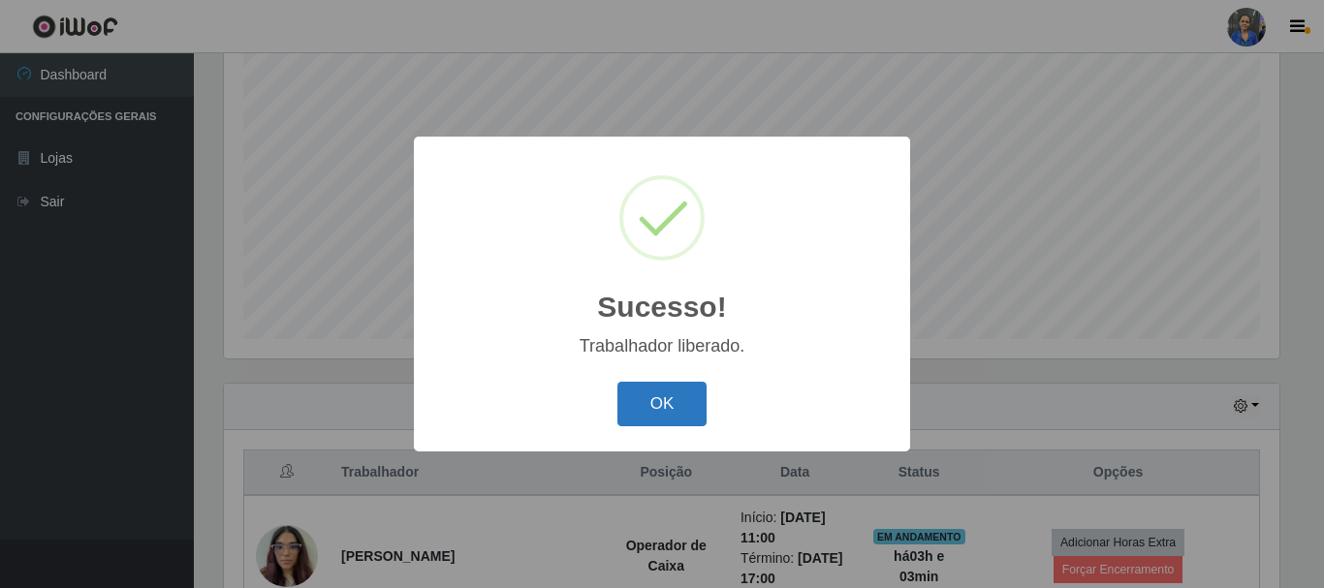
click at [629, 409] on button "OK" at bounding box center [662, 405] width 90 height 46
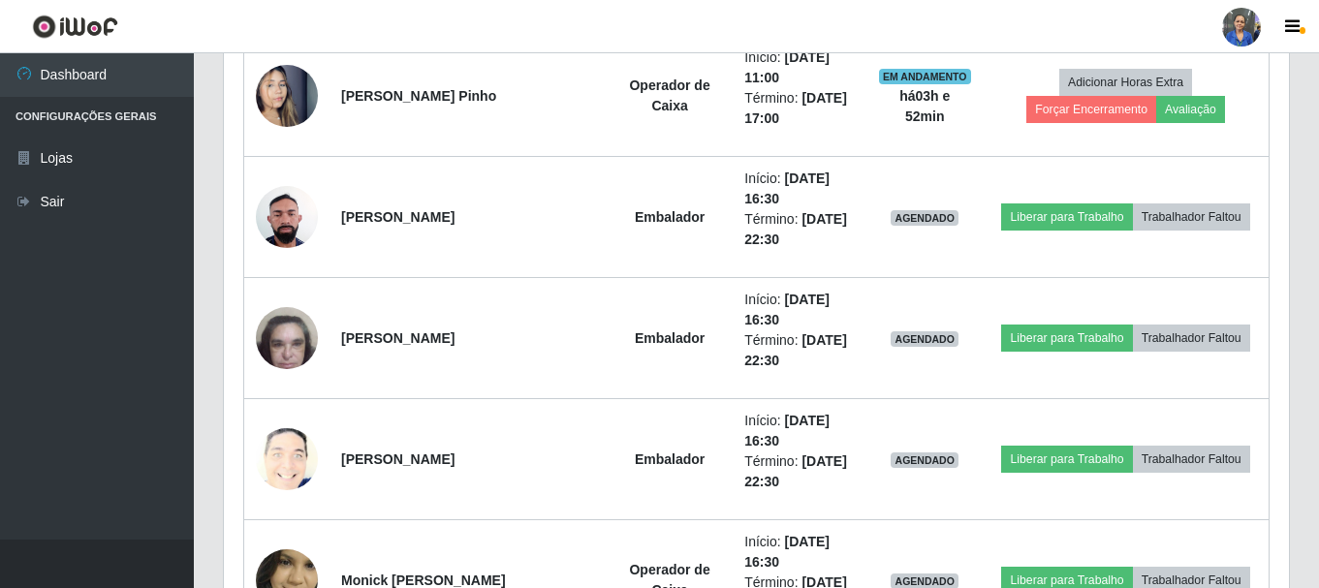
scroll to position [1032, 0]
